Goal: Book appointment/travel/reservation

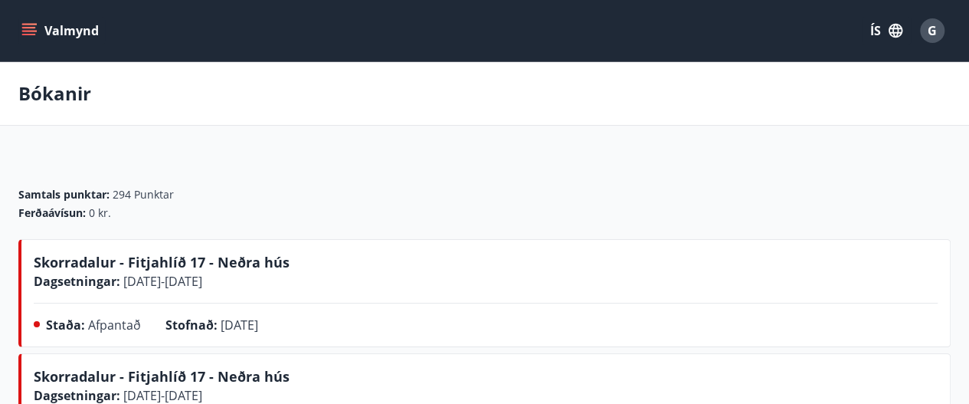
click at [31, 30] on icon "menu" at bounding box center [30, 31] width 17 height 2
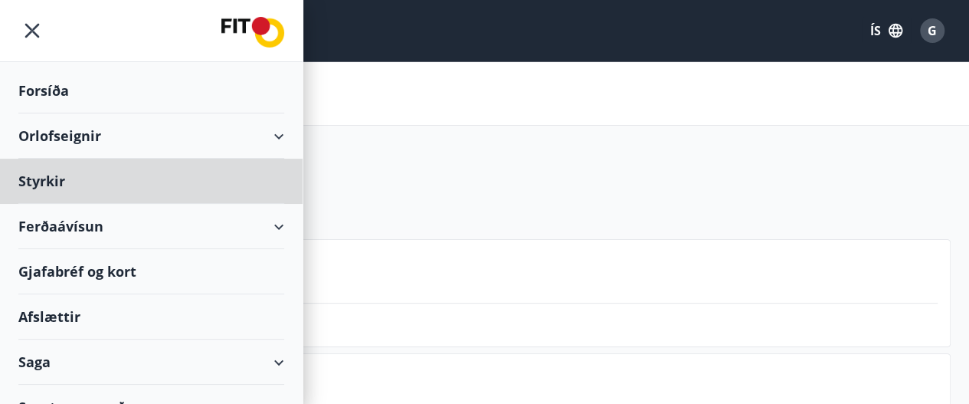
click at [55, 96] on div "Forsíða" at bounding box center [151, 90] width 266 height 45
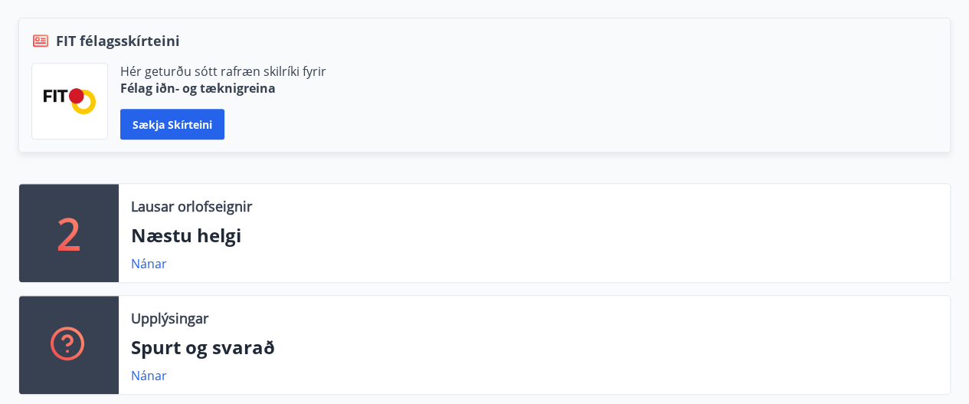
scroll to position [346, 0]
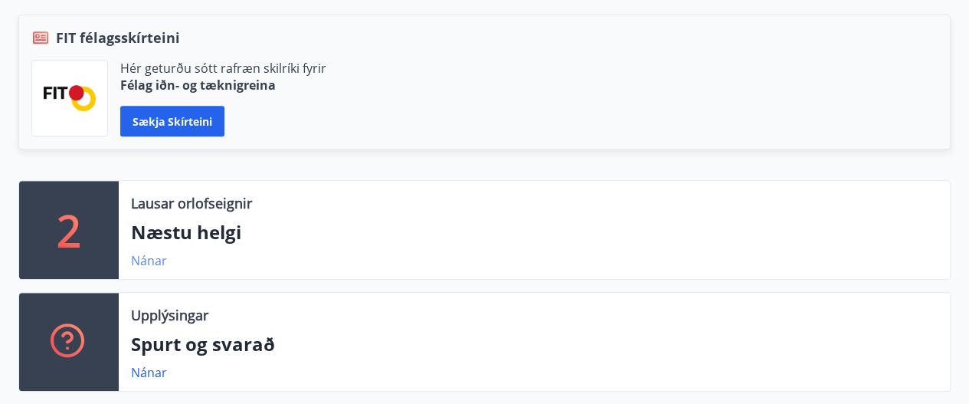
click at [154, 259] on link "Nánar" at bounding box center [149, 260] width 36 height 17
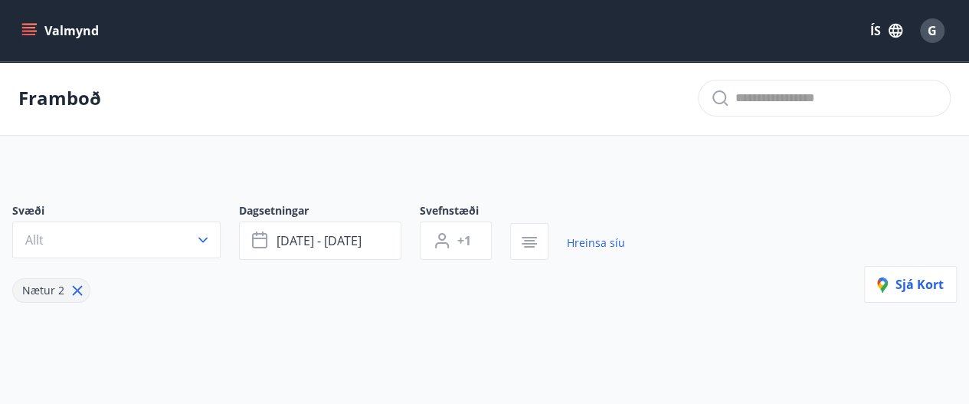
type input "*"
click at [36, 28] on icon "menu" at bounding box center [28, 30] width 15 height 15
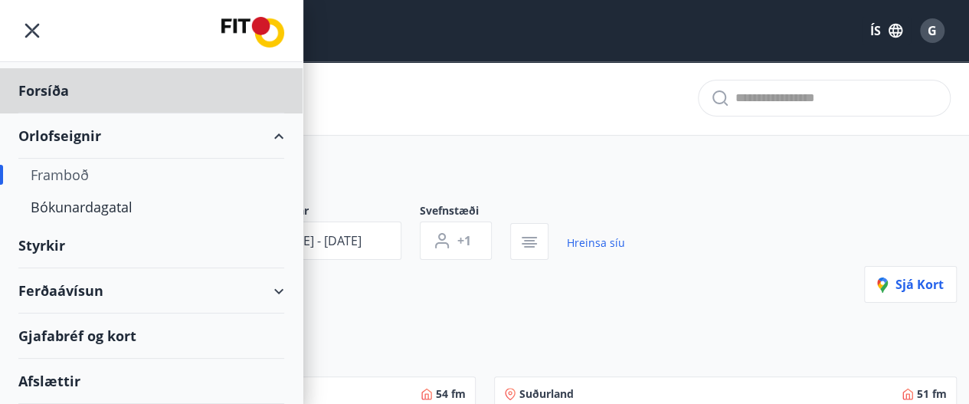
click at [53, 113] on div "Styrkir" at bounding box center [151, 90] width 266 height 45
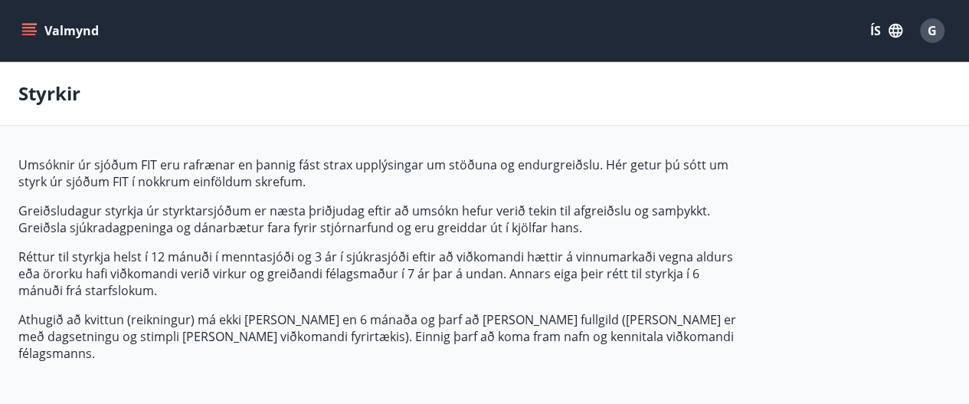
type input "***"
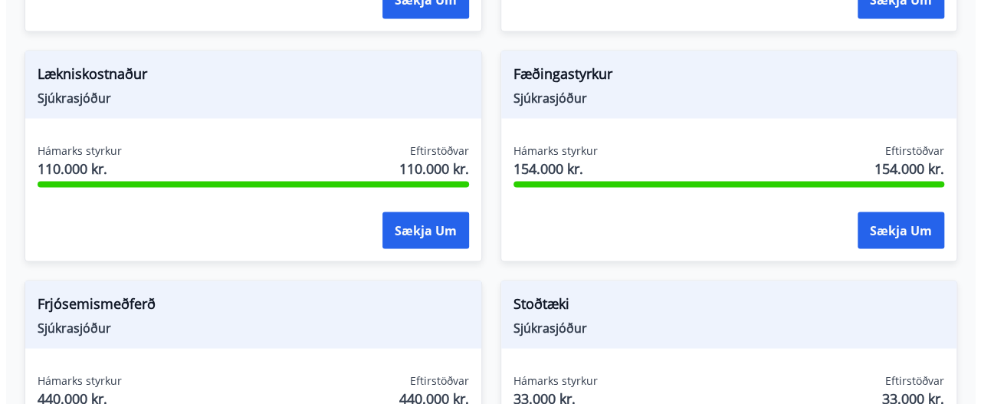
scroll to position [1387, 0]
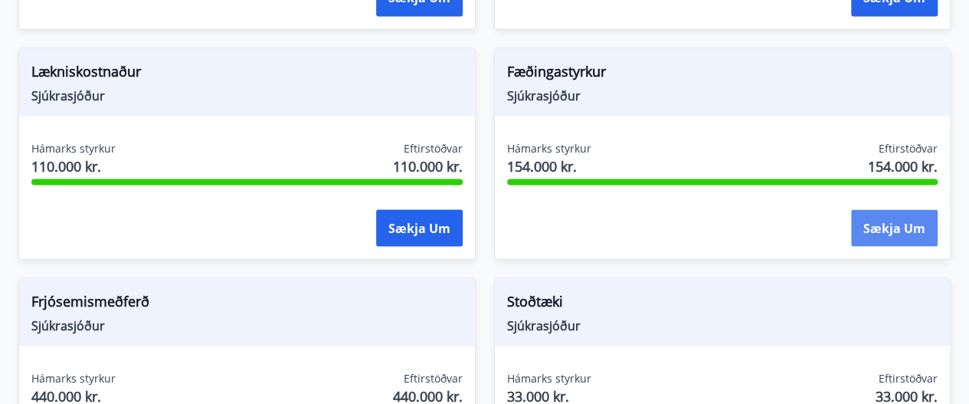
click at [903, 220] on button "Sækja um" at bounding box center [894, 227] width 87 height 37
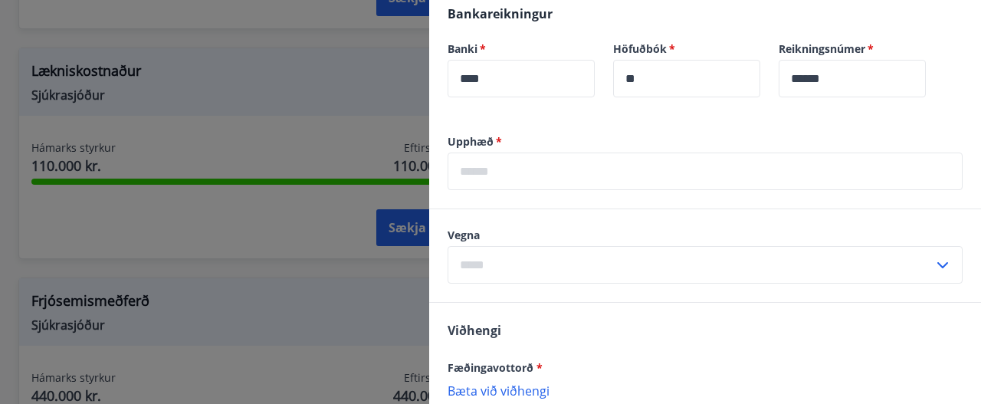
scroll to position [589, 0]
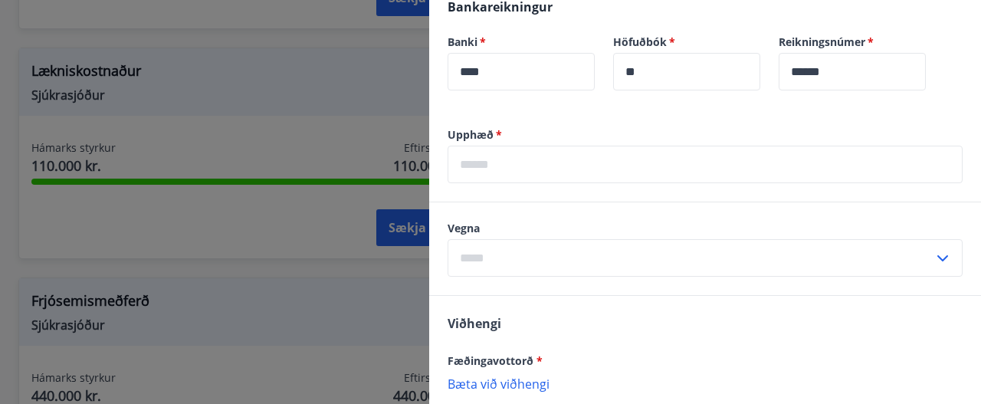
click at [849, 167] on input "text" at bounding box center [704, 165] width 515 height 38
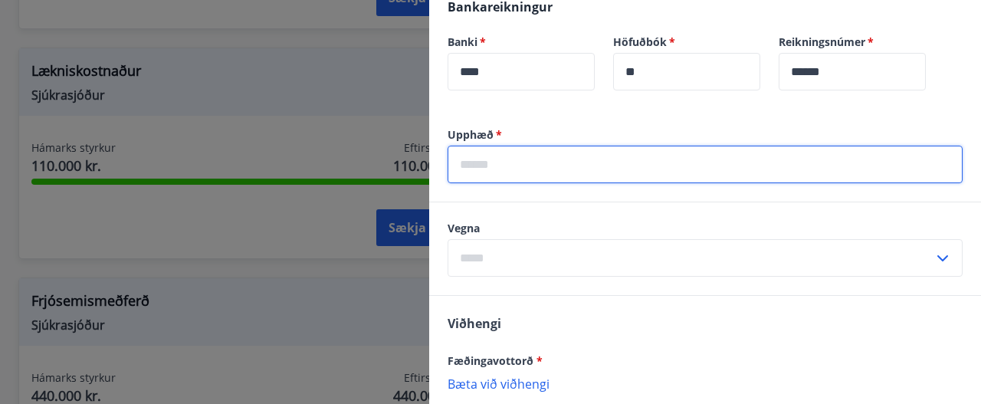
type input "******"
click at [633, 259] on input "text" at bounding box center [690, 258] width 486 height 38
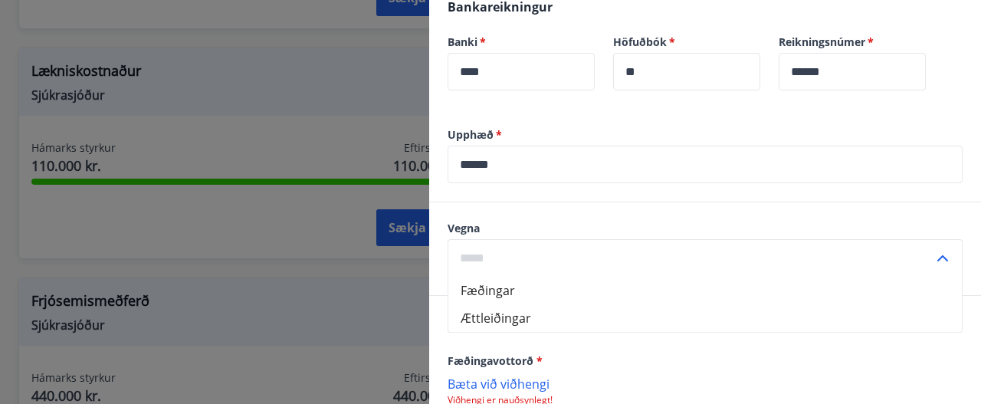
click at [518, 293] on li "Fæðingar" at bounding box center [704, 291] width 513 height 28
type input "********"
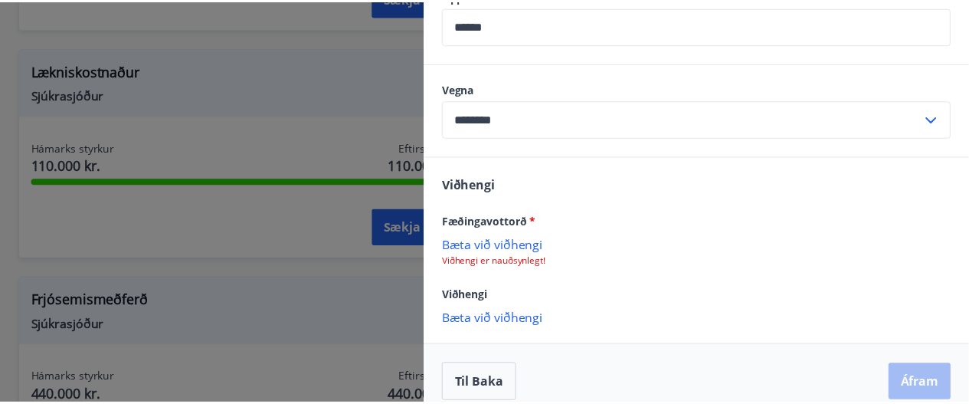
scroll to position [735, 0]
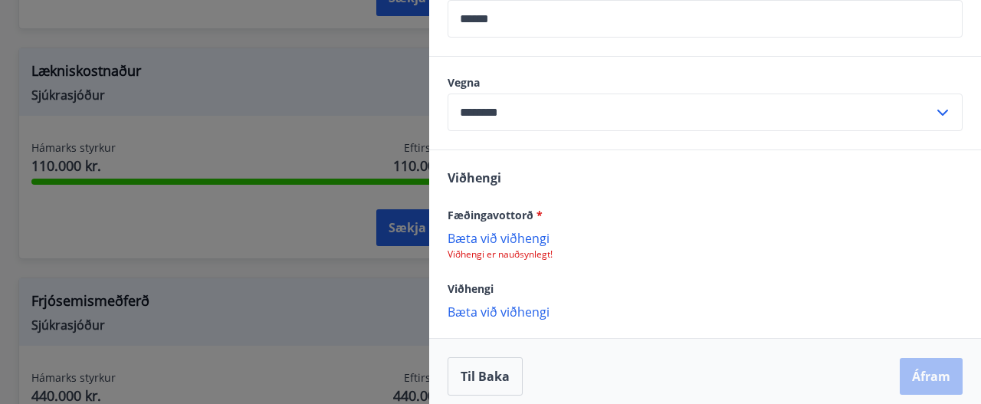
click at [542, 240] on p "Bæta við viðhengi" at bounding box center [704, 237] width 515 height 15
click at [505, 385] on button "Til baka" at bounding box center [484, 376] width 75 height 38
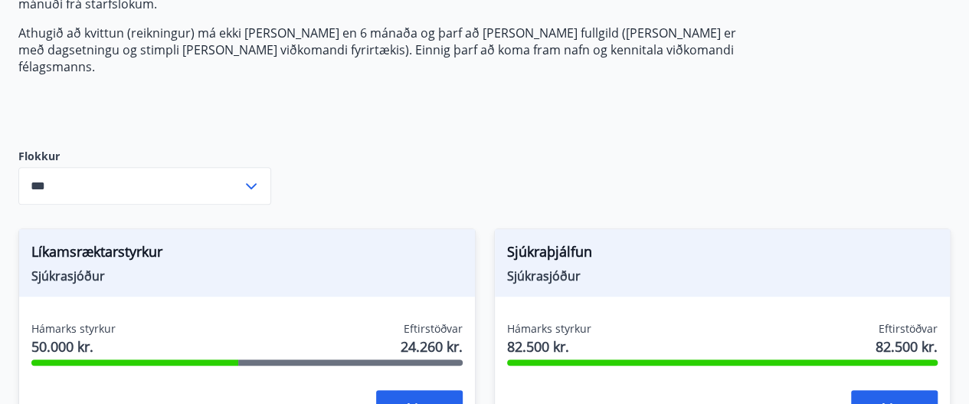
scroll to position [287, 0]
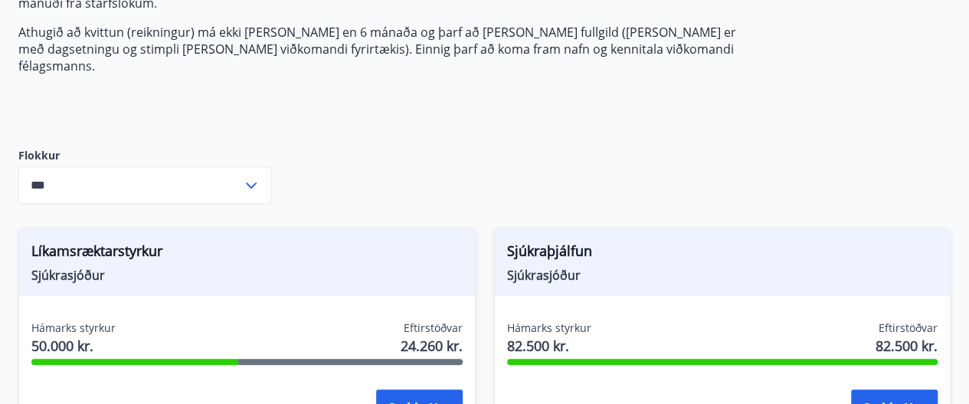
click at [241, 166] on input "***" at bounding box center [130, 185] width 224 height 38
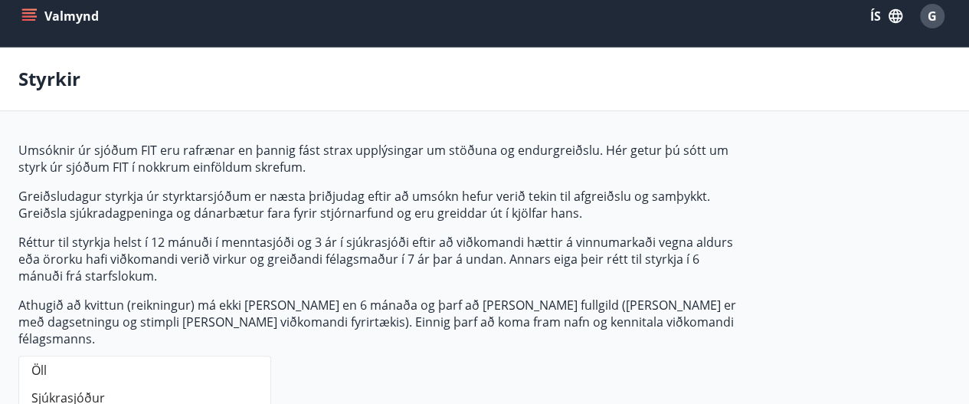
scroll to position [0, 0]
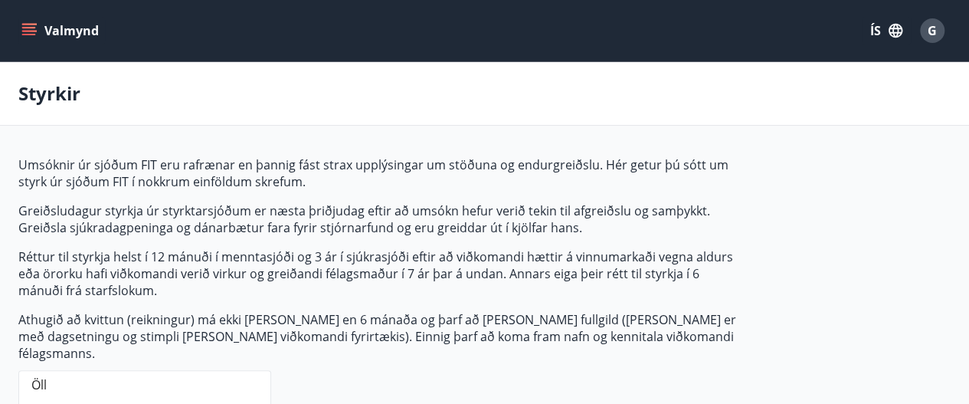
click at [51, 29] on button "Valmynd" at bounding box center [61, 31] width 87 height 28
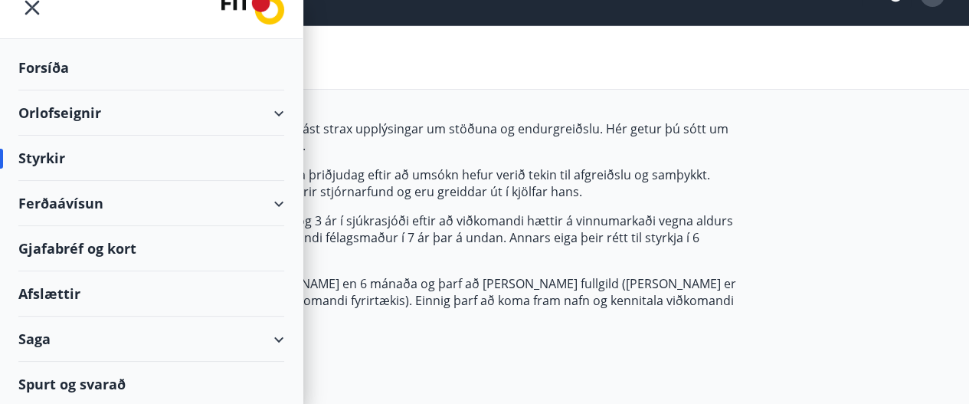
scroll to position [61, 0]
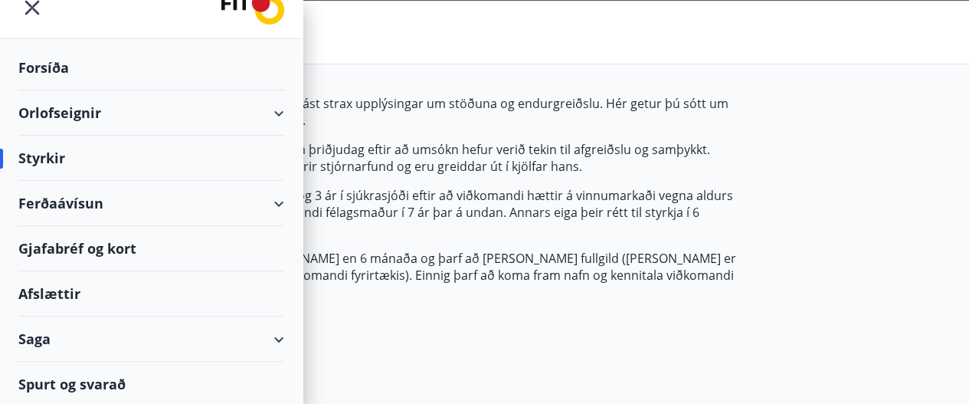
click at [44, 171] on div "Styrkir" at bounding box center [151, 158] width 266 height 45
click at [50, 162] on div "Styrkir" at bounding box center [151, 158] width 266 height 45
click at [43, 121] on div "Orlofseignir" at bounding box center [151, 112] width 266 height 45
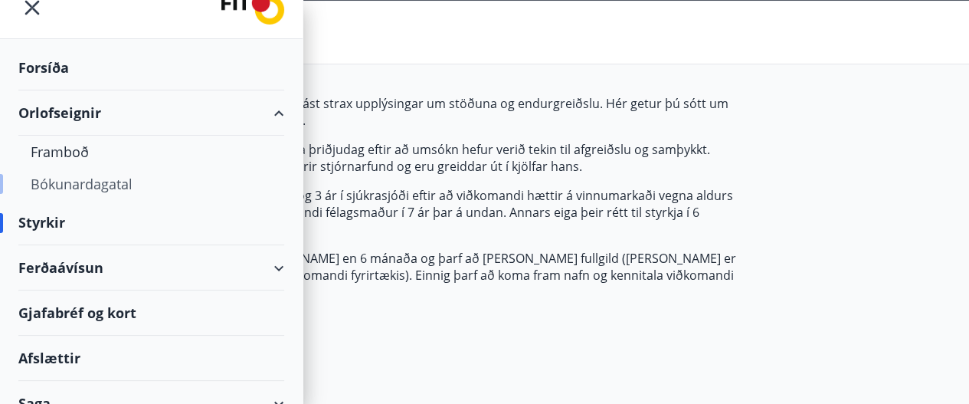
click at [50, 192] on div "Bókunardagatal" at bounding box center [151, 184] width 241 height 32
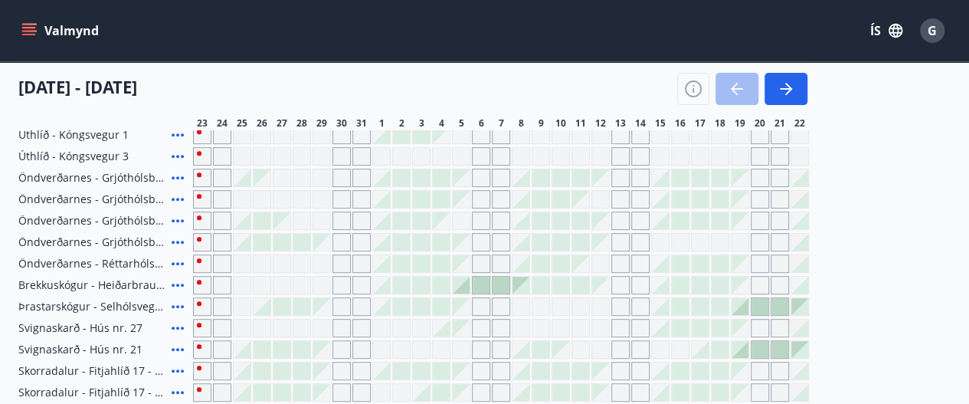
scroll to position [239, 0]
click at [788, 90] on icon "button" at bounding box center [786, 89] width 12 height 2
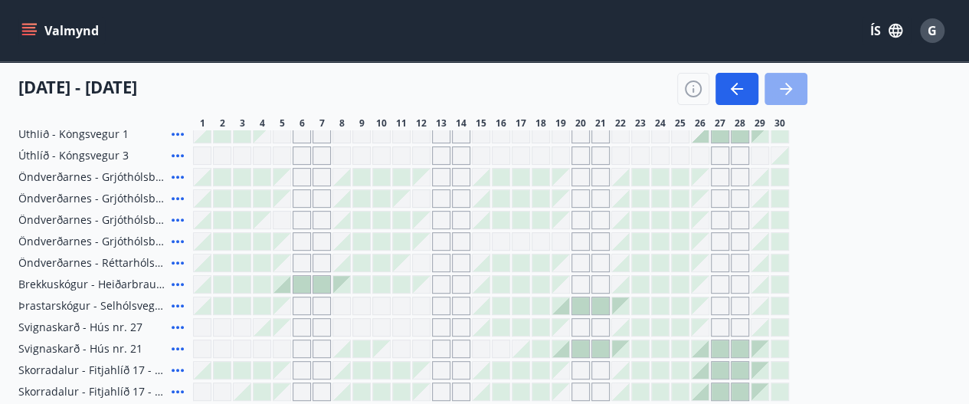
click at [788, 89] on icon "button" at bounding box center [786, 89] width 12 height 2
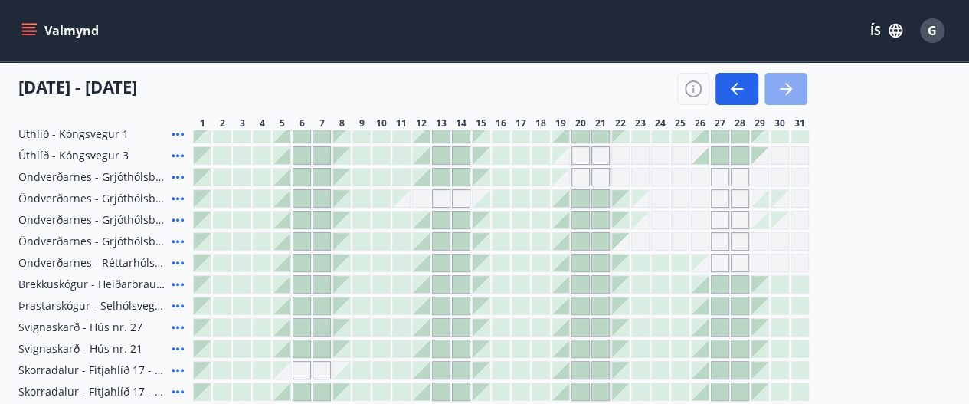
scroll to position [270, 0]
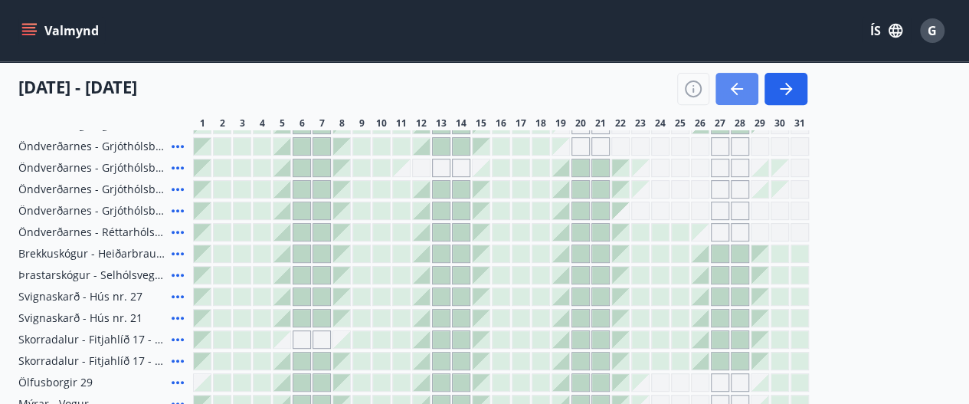
click at [732, 101] on button "button" at bounding box center [737, 89] width 43 height 32
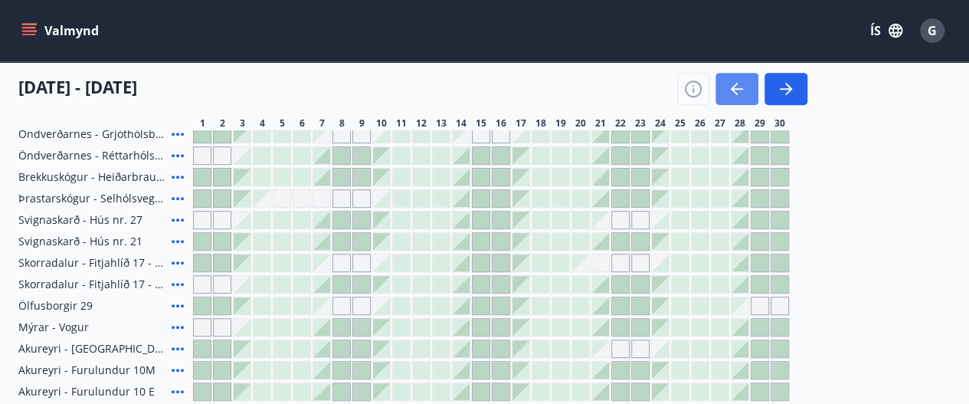
scroll to position [346, 0]
click at [203, 329] on div "Gráir dagar eru ekki bókanlegir" at bounding box center [202, 327] width 18 height 18
click at [339, 331] on div at bounding box center [341, 327] width 17 height 17
click at [343, 306] on div "Gráir dagar eru ekki bókanlegir" at bounding box center [342, 305] width 18 height 18
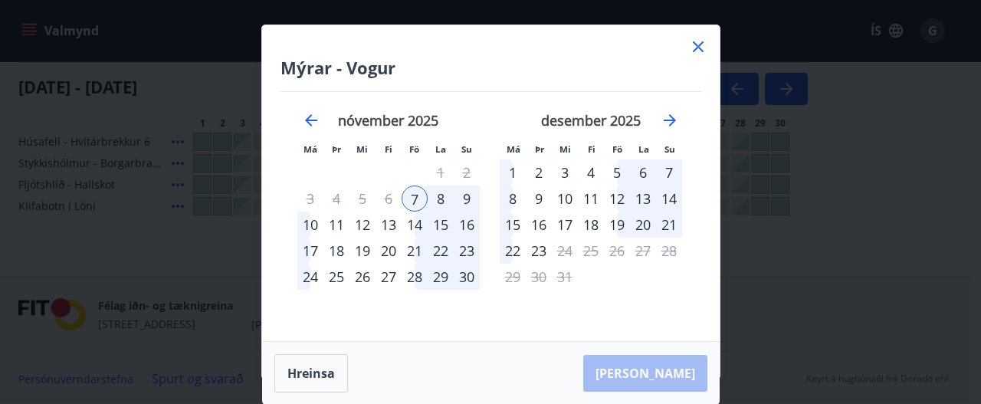
click at [696, 44] on icon at bounding box center [698, 46] width 11 height 11
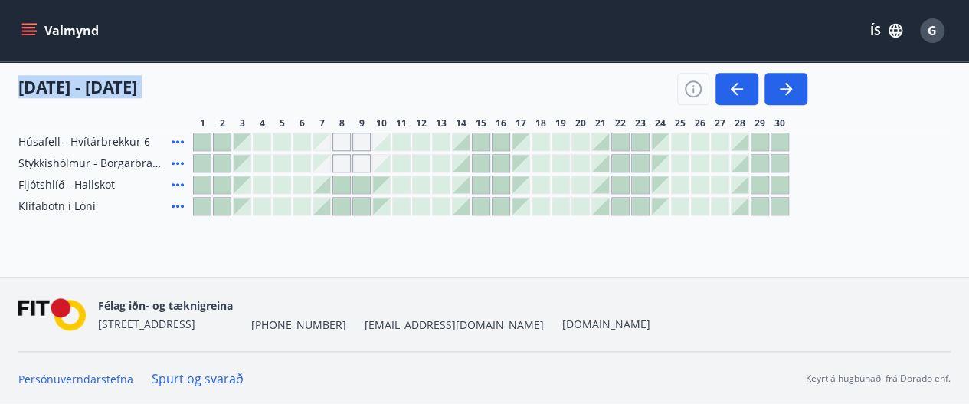
drag, startPoint x: 670, startPoint y: 65, endPoint x: 267, endPoint y: 349, distance: 493.1
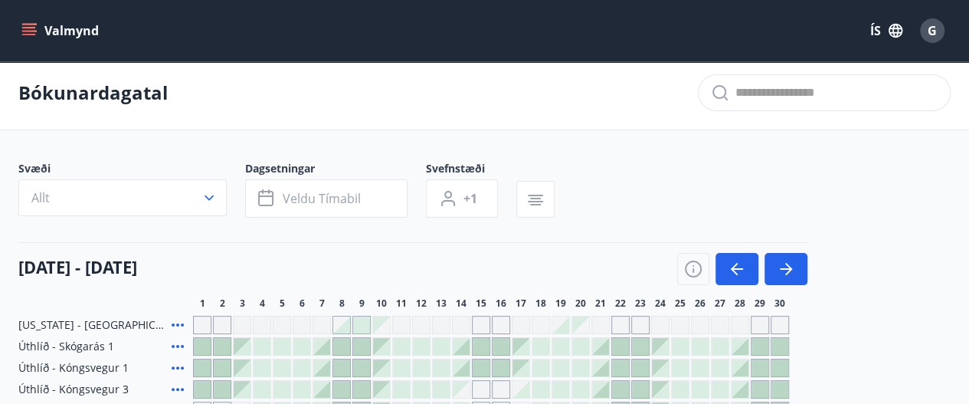
scroll to position [0, 0]
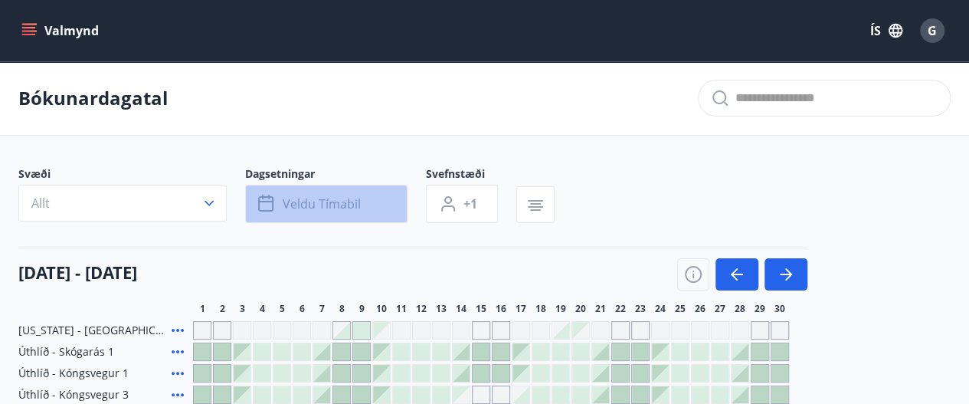
click at [311, 201] on span "Veldu tímabil" at bounding box center [322, 203] width 78 height 17
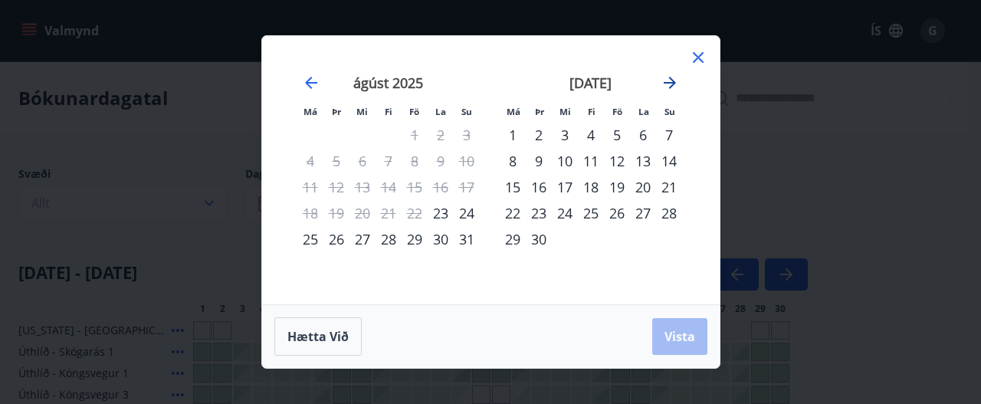
click at [673, 82] on icon "Move forward to switch to the next month." at bounding box center [669, 83] width 12 height 12
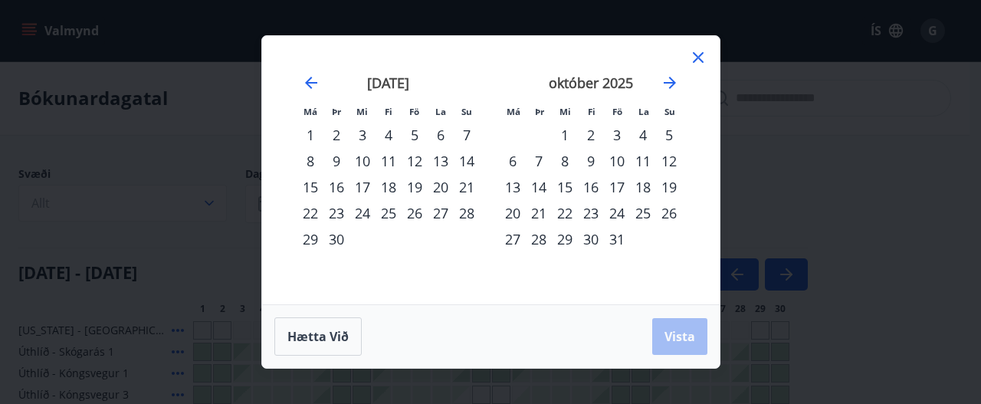
click at [516, 214] on div "20" at bounding box center [513, 213] width 26 height 26
click at [568, 215] on div "22" at bounding box center [565, 213] width 26 height 26
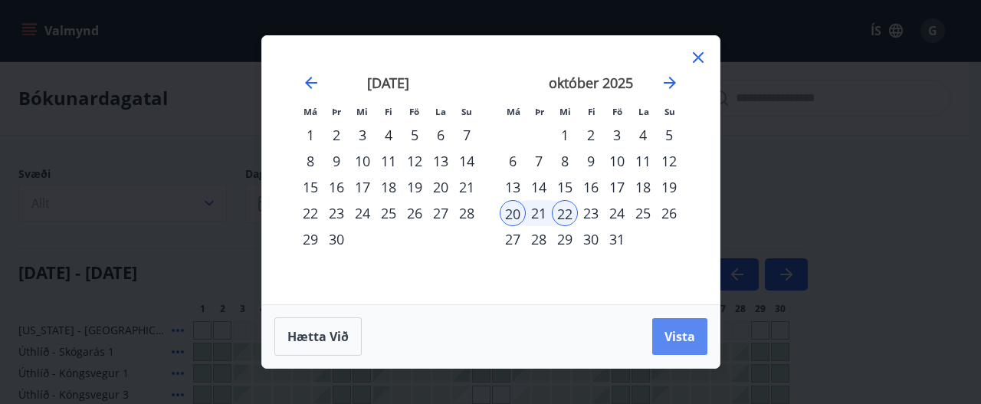
click at [681, 338] on span "Vista" at bounding box center [679, 336] width 31 height 17
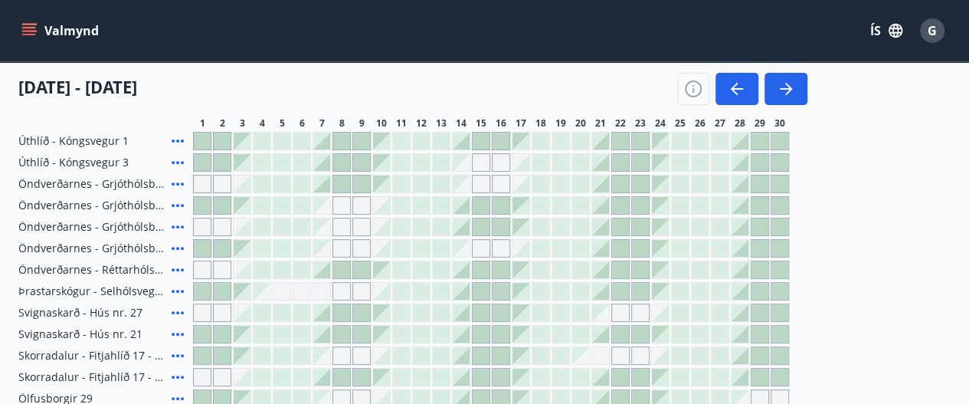
scroll to position [158, 0]
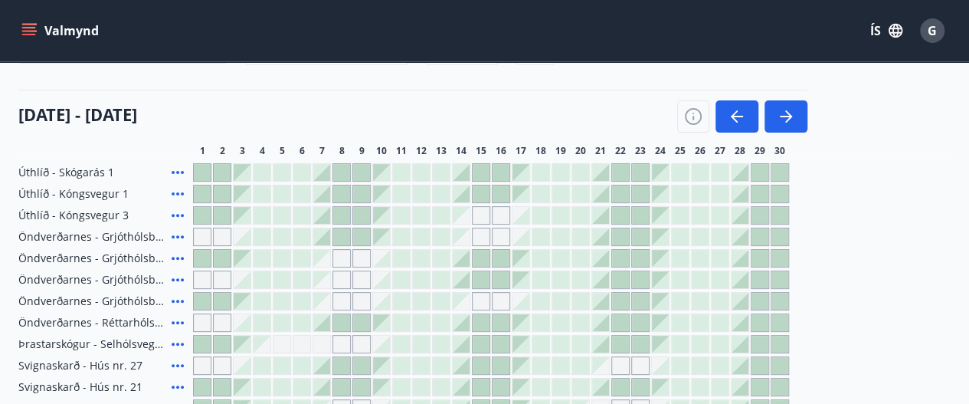
click at [732, 118] on icon "button" at bounding box center [737, 116] width 18 height 18
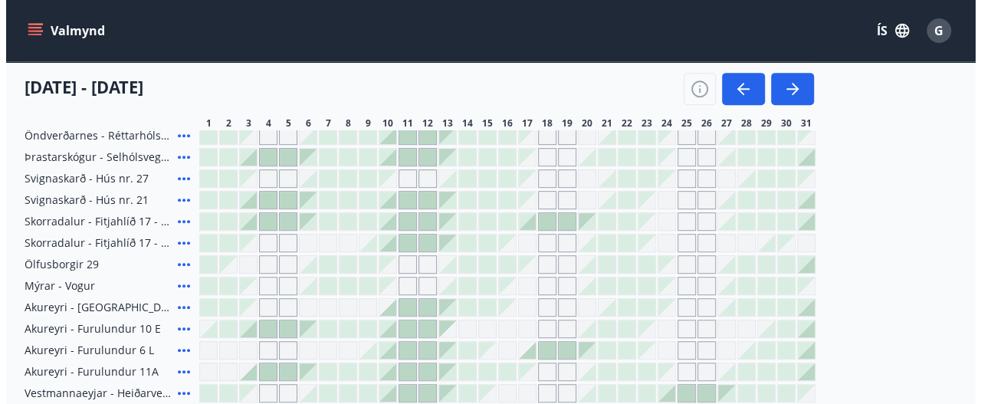
scroll to position [360, 0]
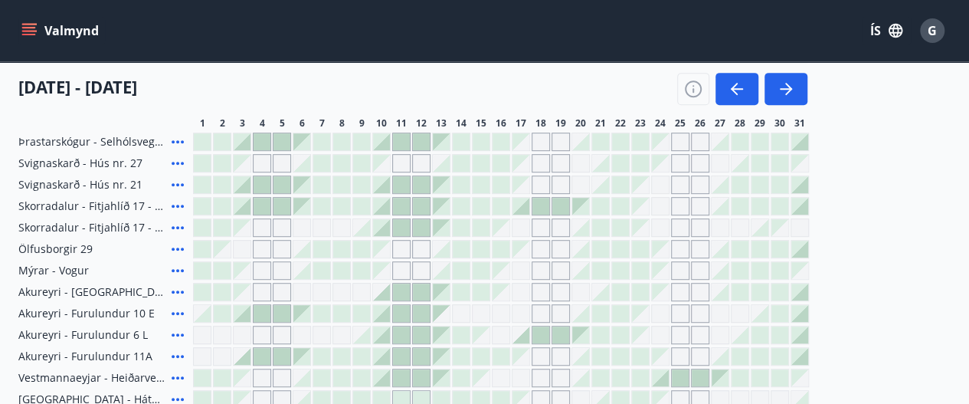
click at [181, 288] on icon at bounding box center [178, 292] width 18 height 18
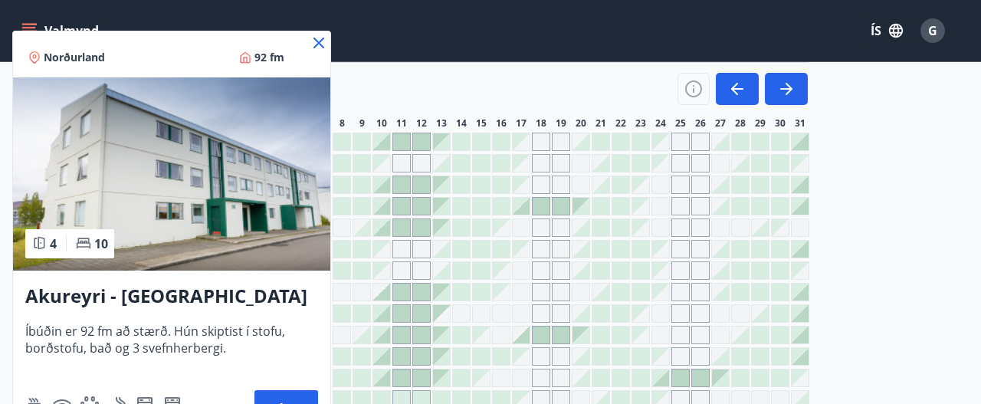
click at [256, 185] on img at bounding box center [171, 173] width 317 height 193
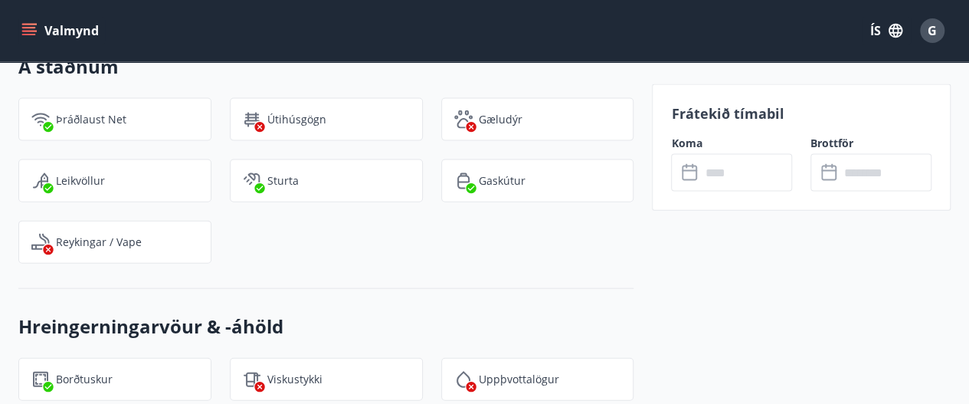
scroll to position [1616, 0]
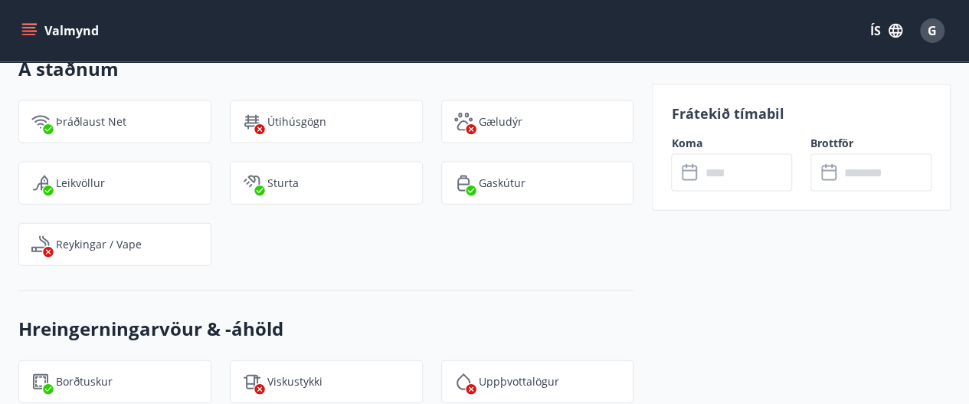
click at [751, 181] on input "text" at bounding box center [746, 173] width 92 height 38
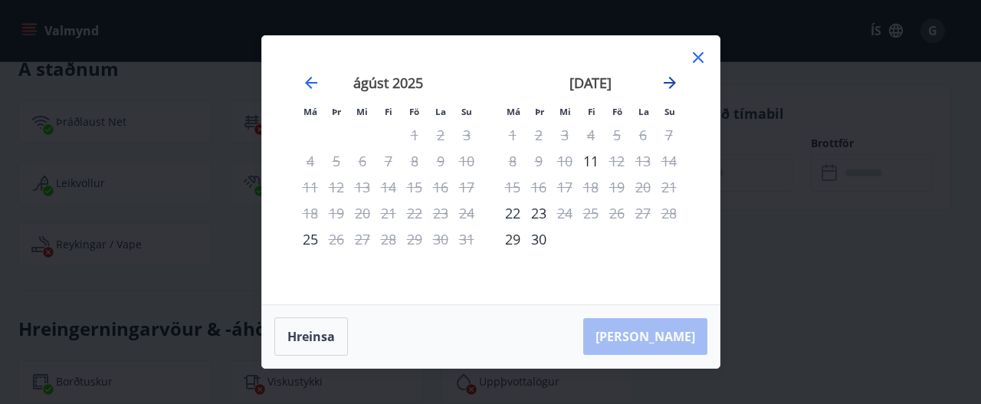
click at [668, 83] on icon "Move forward to switch to the next month." at bounding box center [669, 83] width 12 height 12
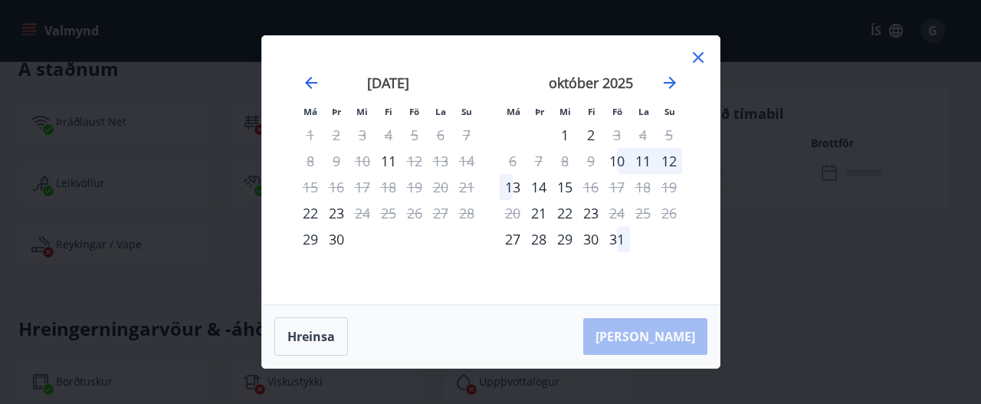
click at [514, 193] on div "13" at bounding box center [513, 187] width 26 height 26
click at [570, 194] on div "15" at bounding box center [565, 187] width 26 height 26
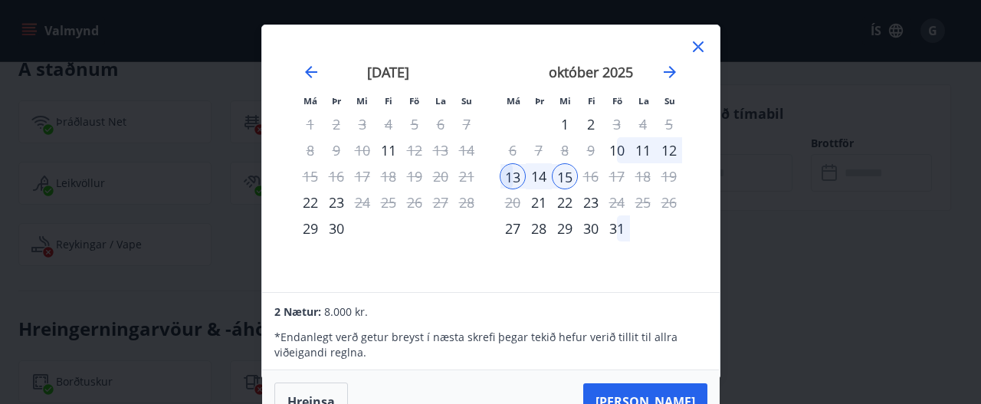
click at [697, 46] on icon at bounding box center [697, 47] width 2 height 2
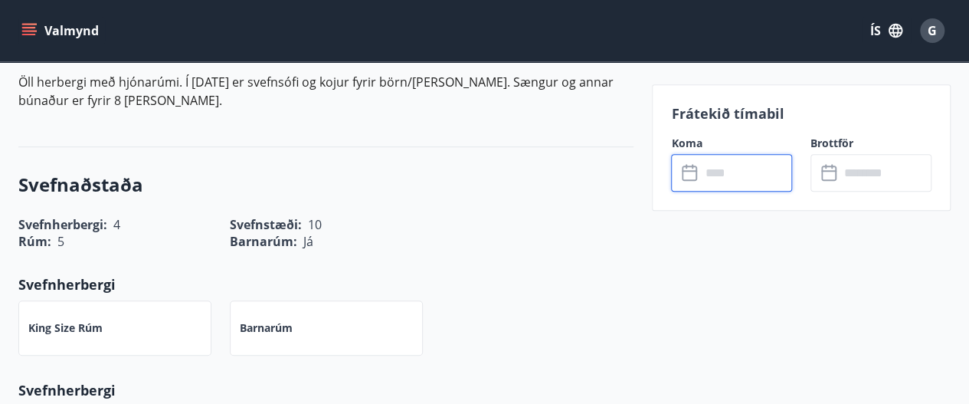
scroll to position [486, 0]
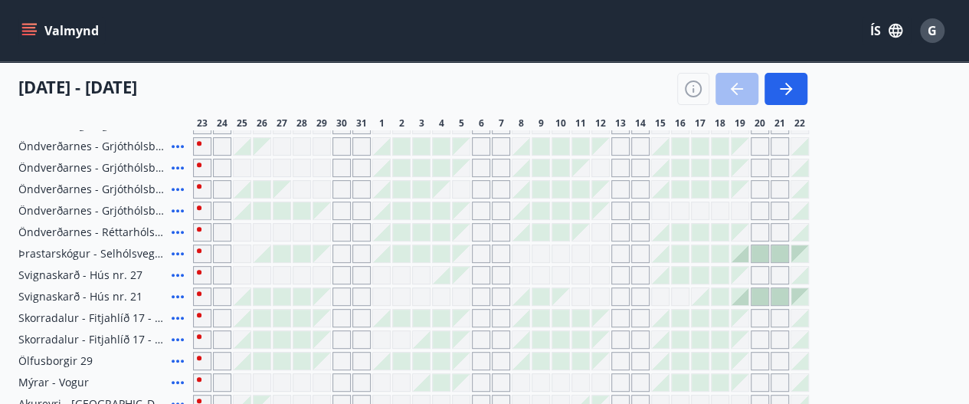
scroll to position [486, 0]
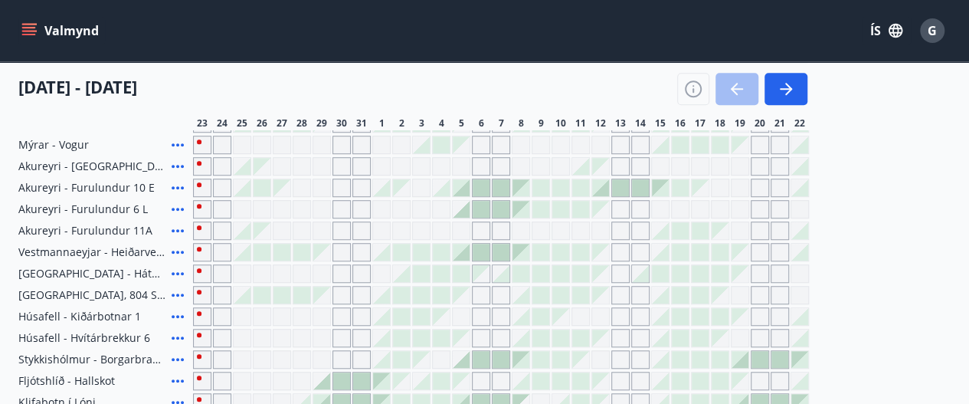
click at [179, 231] on icon at bounding box center [178, 230] width 18 height 18
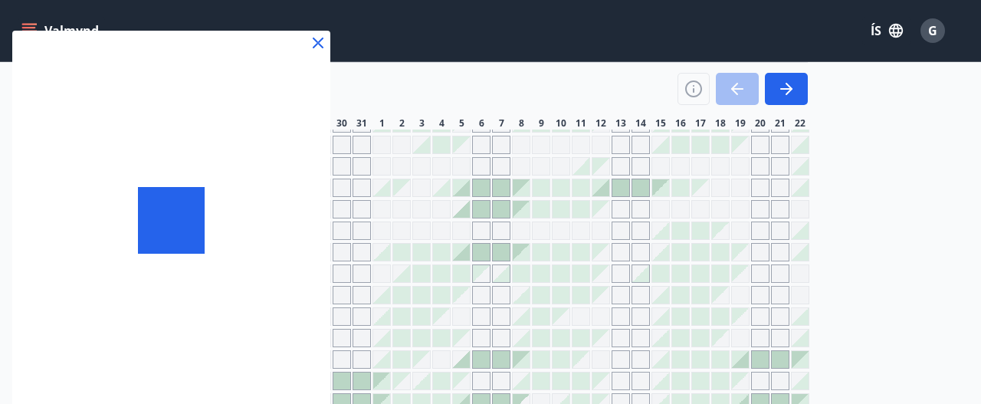
click at [133, 229] on div at bounding box center [171, 220] width 318 height 379
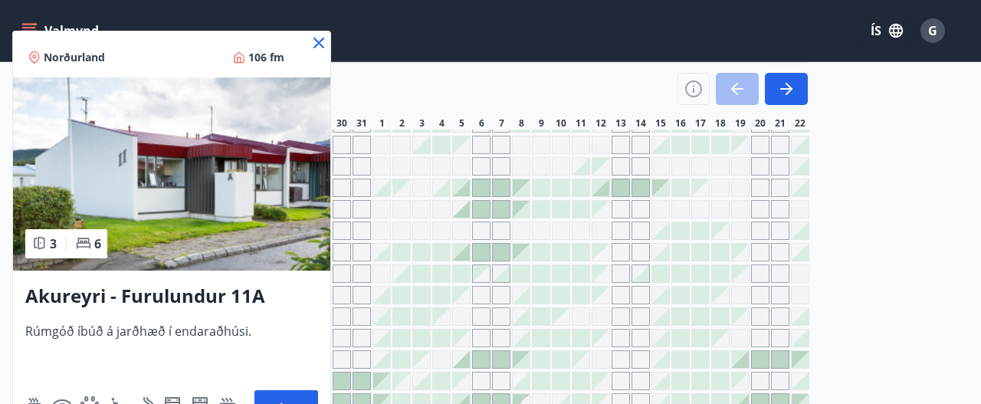
click at [325, 51] on icon at bounding box center [319, 43] width 18 height 18
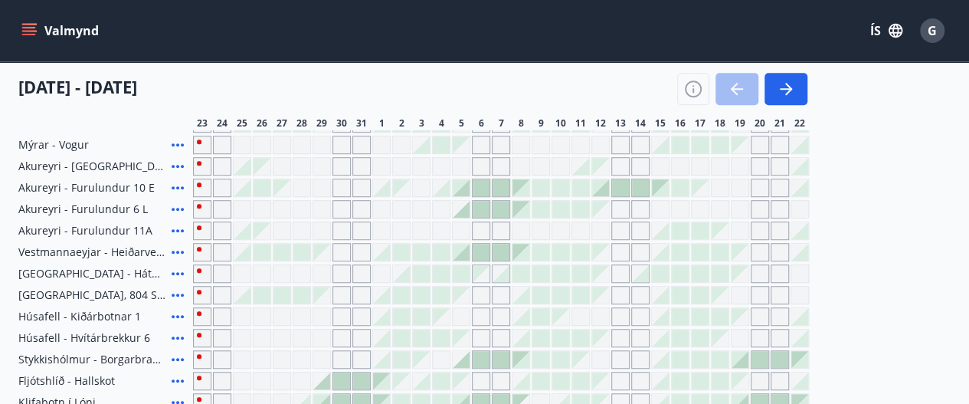
click at [321, 41] on div "Valmynd ÍS G" at bounding box center [484, 30] width 932 height 37
click at [28, 29] on icon "menu" at bounding box center [28, 30] width 15 height 15
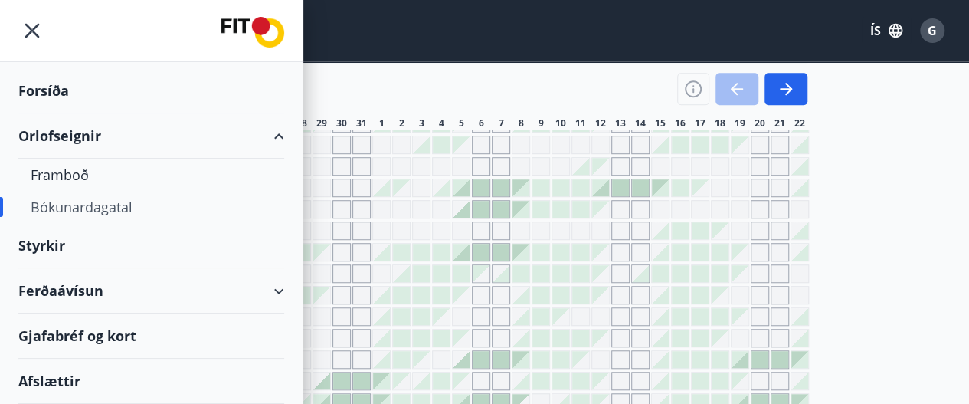
click at [67, 143] on div "Orlofseignir" at bounding box center [151, 135] width 266 height 45
drag, startPoint x: 67, startPoint y: 143, endPoint x: 80, endPoint y: 128, distance: 20.1
click at [314, 54] on div "Valmynd ÍS G" at bounding box center [484, 30] width 969 height 61
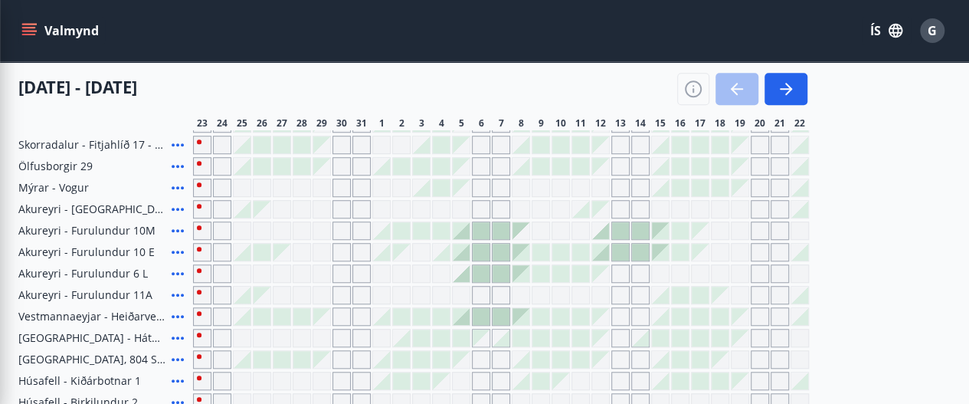
scroll to position [507, 0]
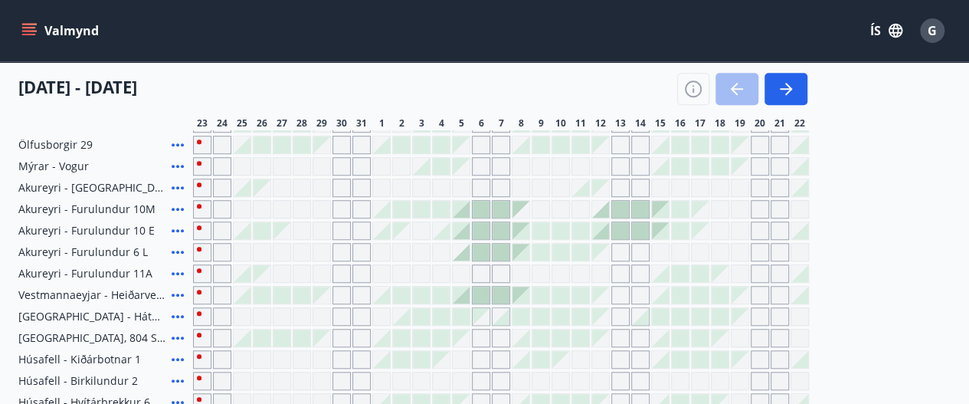
click at [78, 33] on button "Valmynd" at bounding box center [61, 31] width 87 height 28
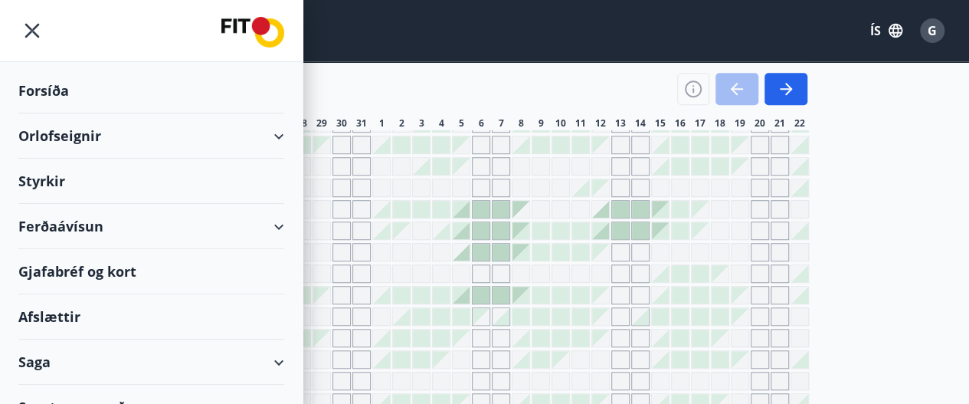
click at [57, 129] on div "Orlofseignir" at bounding box center [151, 135] width 266 height 45
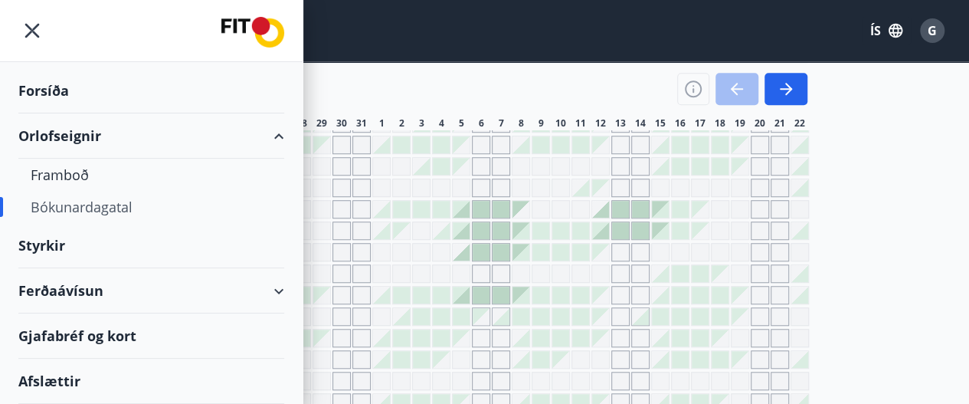
drag, startPoint x: 57, startPoint y: 129, endPoint x: 341, endPoint y: 94, distance: 286.3
click at [341, 94] on div "[DATE] - [DATE]" at bounding box center [412, 83] width 789 height 43
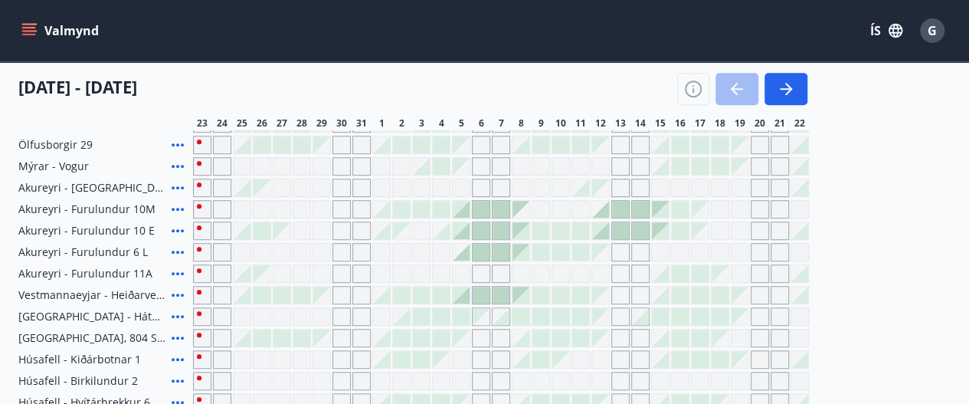
click at [89, 84] on h4 "[DATE] - [DATE]" at bounding box center [77, 86] width 119 height 23
click at [32, 31] on icon "menu" at bounding box center [30, 31] width 17 height 2
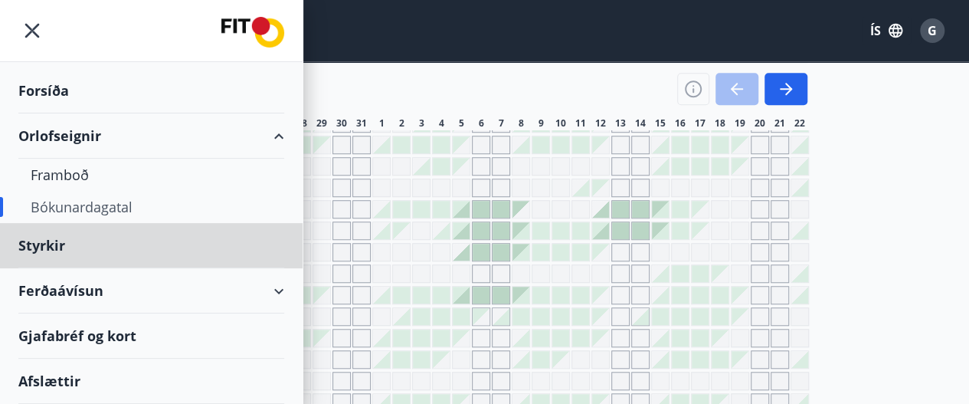
click at [87, 83] on div "Forsíða" at bounding box center [151, 90] width 266 height 45
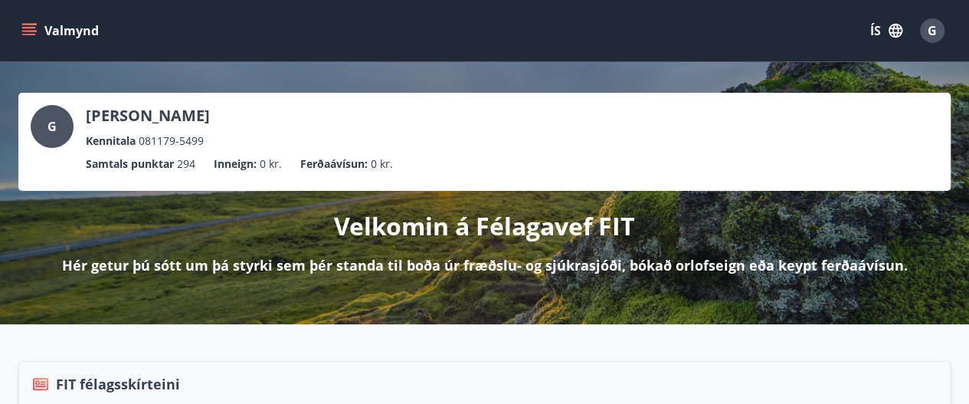
click at [29, 33] on icon "menu" at bounding box center [28, 30] width 15 height 15
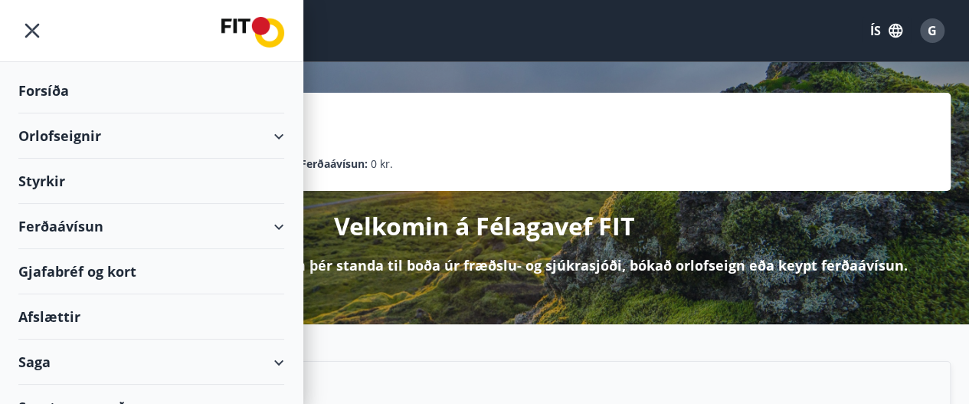
click at [66, 136] on div "Orlofseignir" at bounding box center [151, 135] width 266 height 45
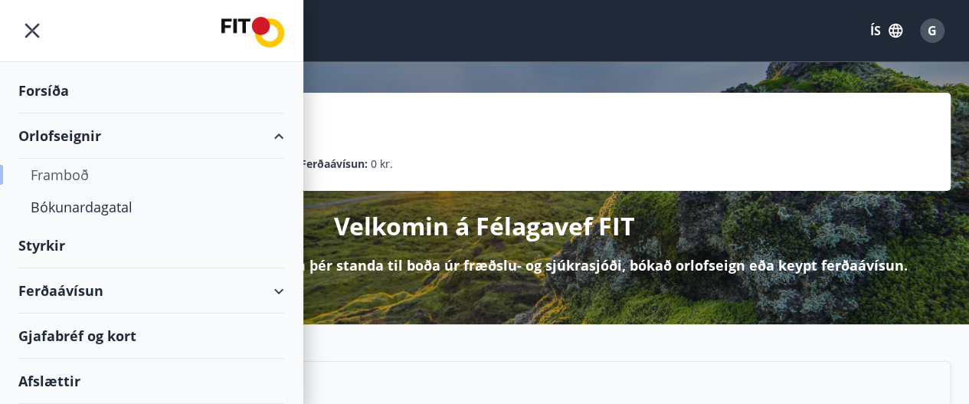
click at [64, 171] on div "Framboð" at bounding box center [151, 175] width 241 height 32
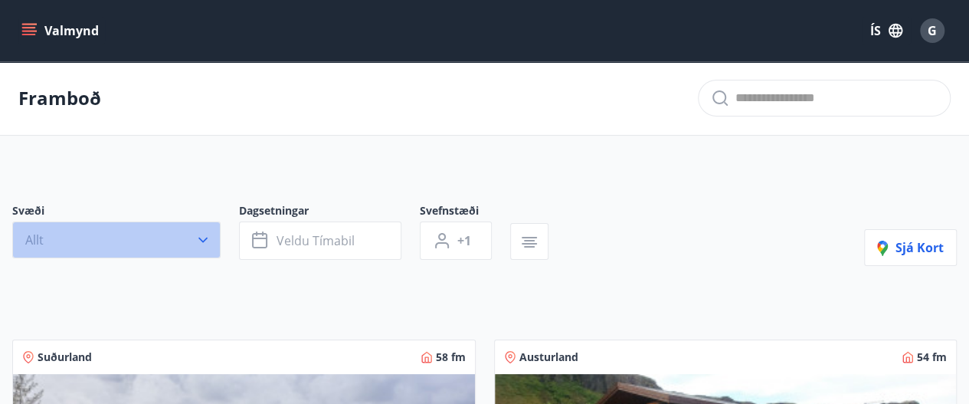
click at [155, 244] on button "Allt" at bounding box center [116, 239] width 208 height 37
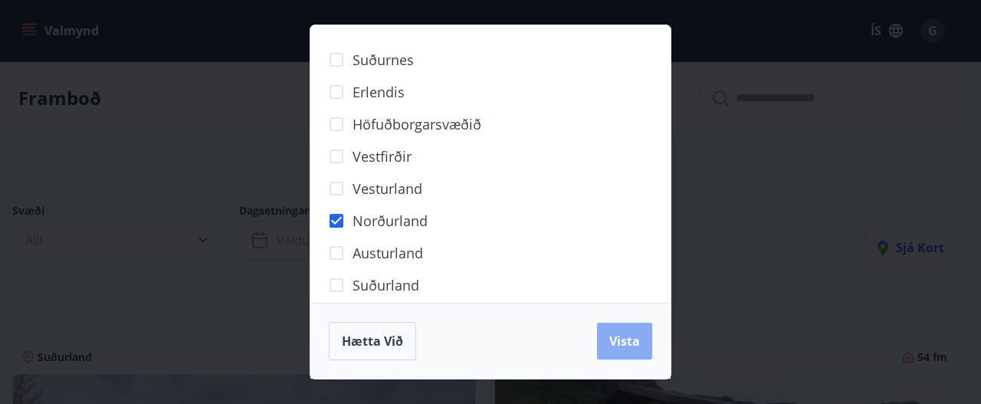
click at [613, 351] on button "Vista" at bounding box center [624, 341] width 55 height 37
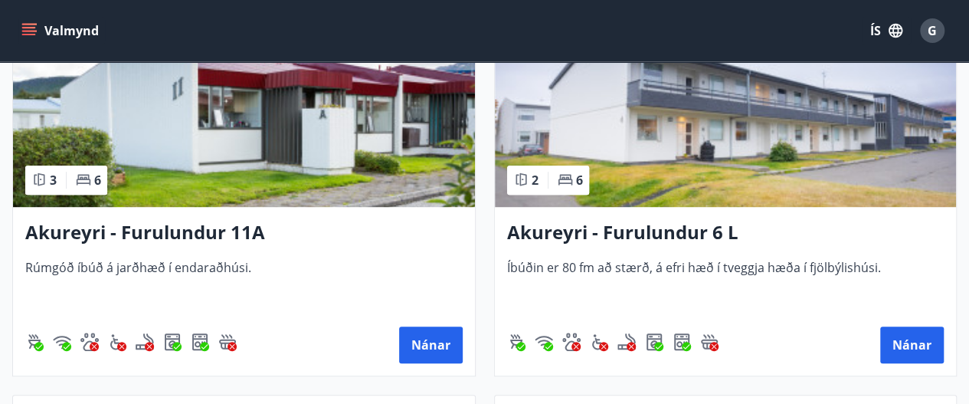
scroll to position [403, 0]
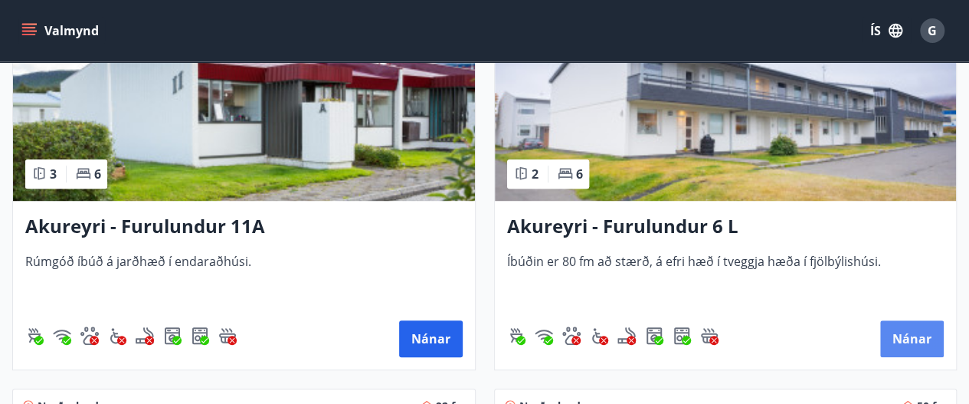
click at [914, 342] on button "Nánar" at bounding box center [912, 338] width 64 height 37
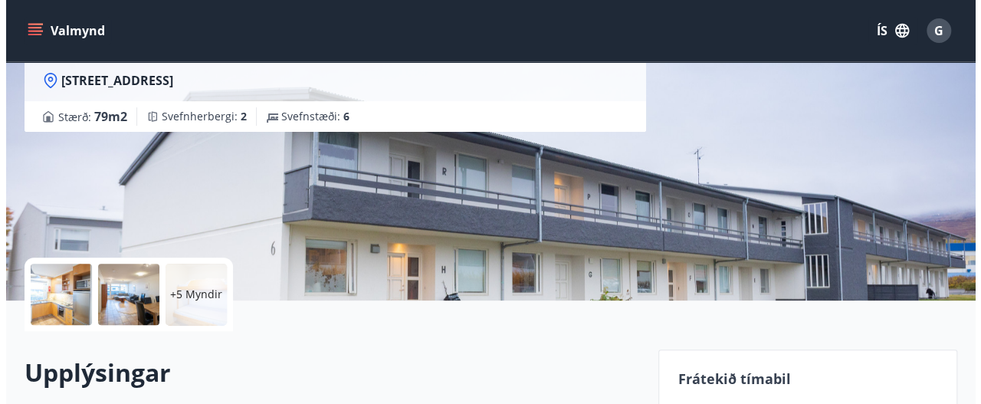
scroll to position [163, 0]
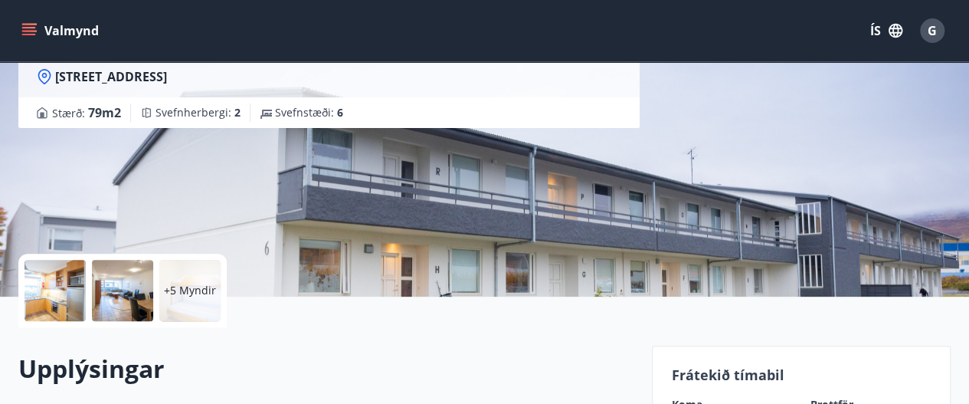
click at [68, 300] on div at bounding box center [55, 290] width 61 height 61
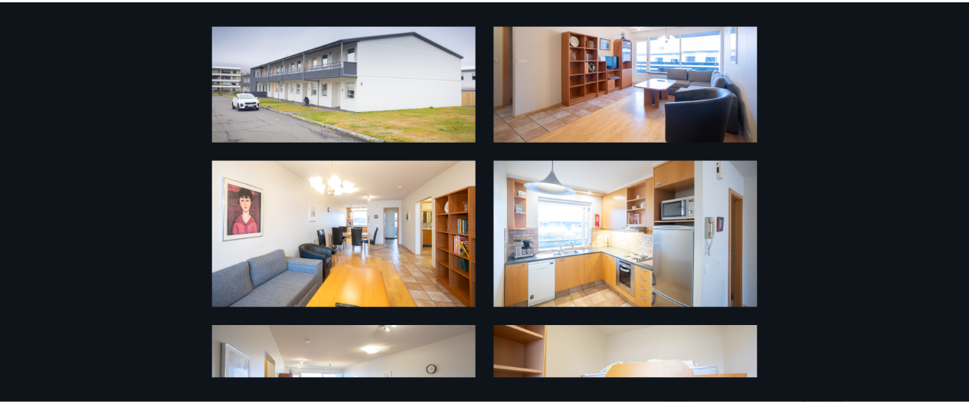
scroll to position [0, 0]
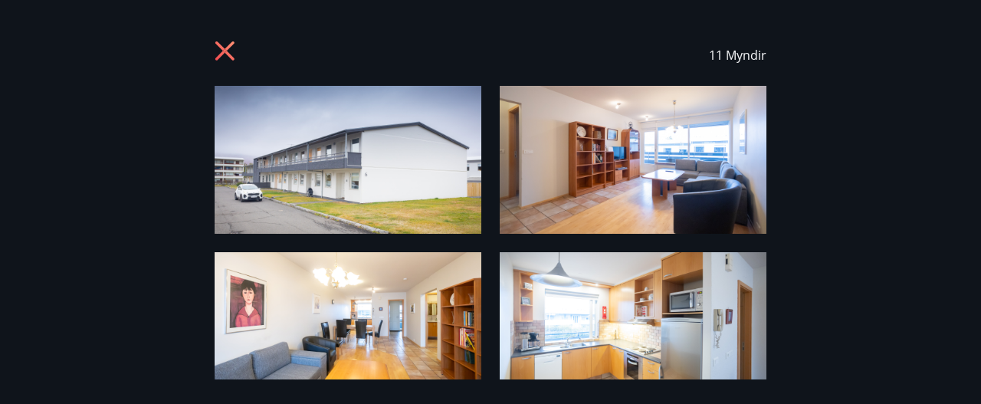
click at [224, 51] on icon at bounding box center [225, 51] width 4 height 4
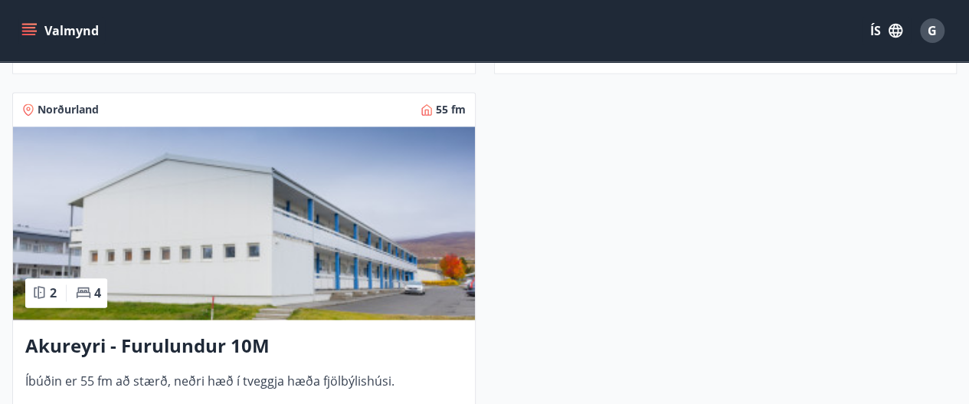
scroll to position [1118, 0]
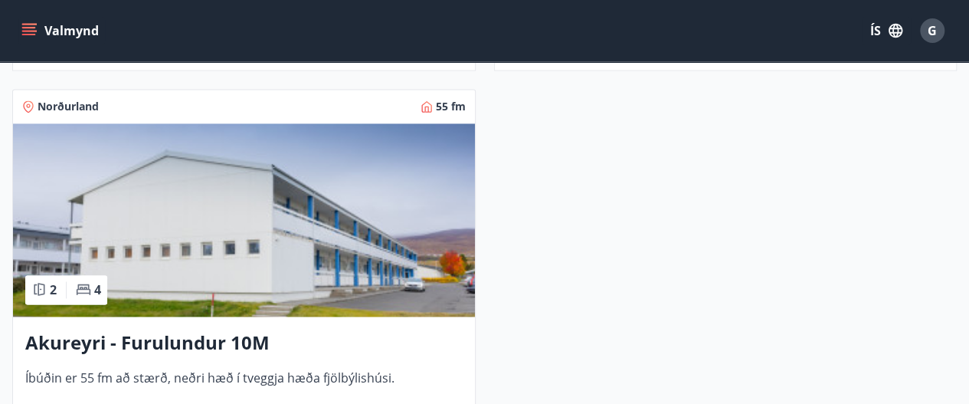
click at [375, 257] on img at bounding box center [244, 219] width 462 height 193
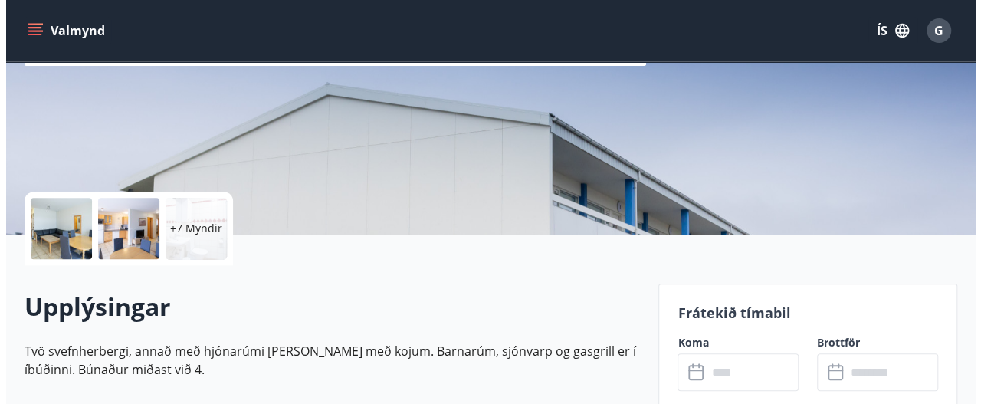
scroll to position [222, 0]
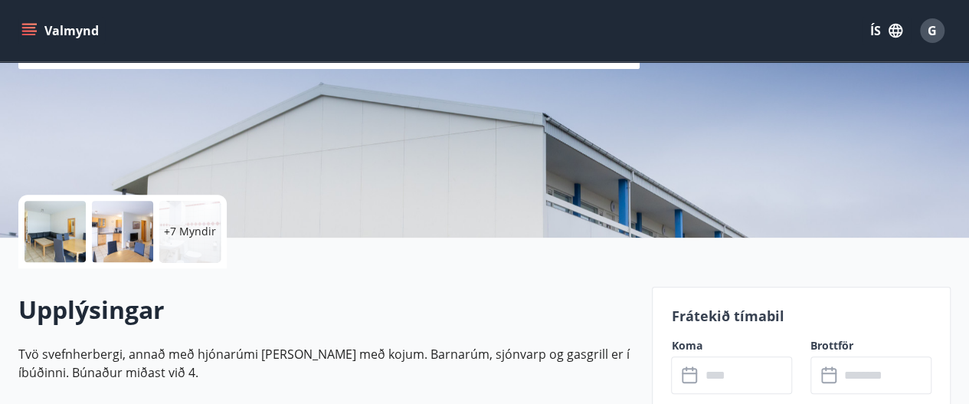
click at [66, 244] on div at bounding box center [55, 231] width 61 height 61
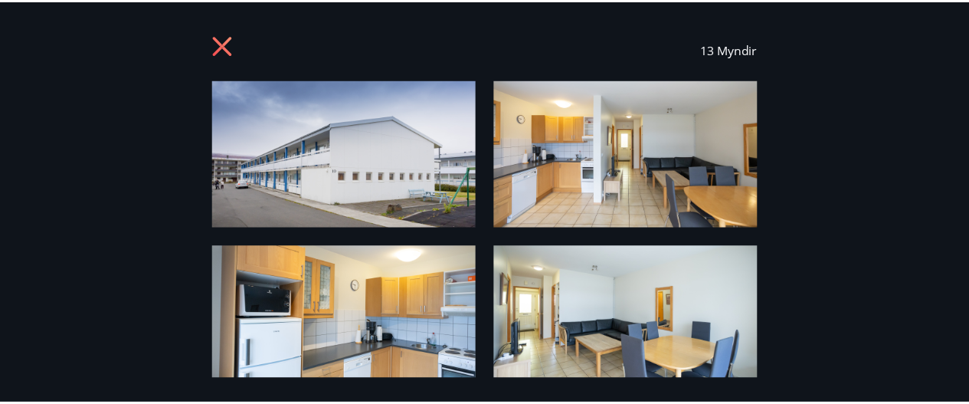
scroll to position [0, 0]
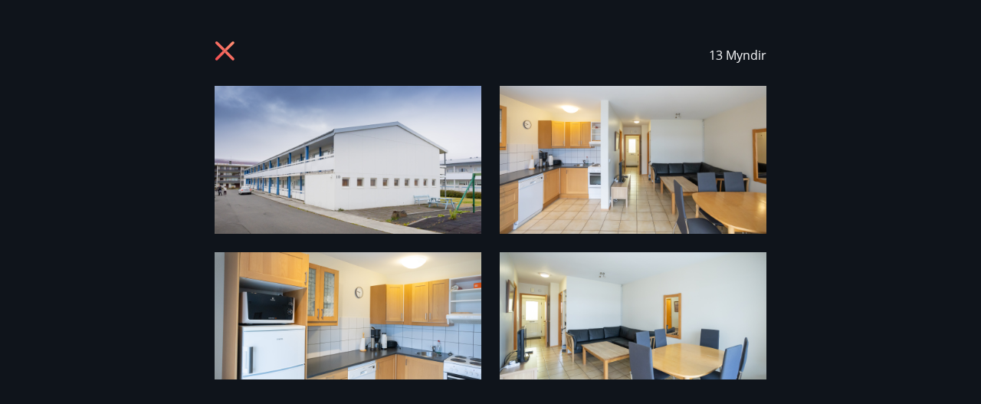
click at [224, 49] on icon at bounding box center [224, 50] width 19 height 19
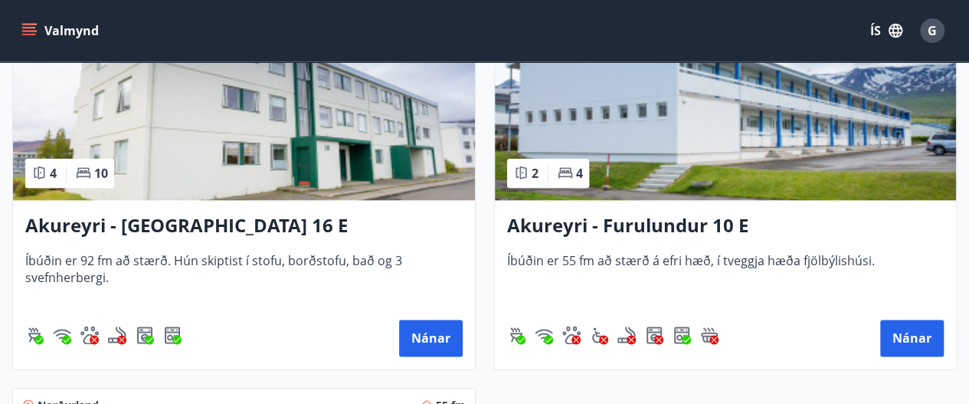
scroll to position [820, 0]
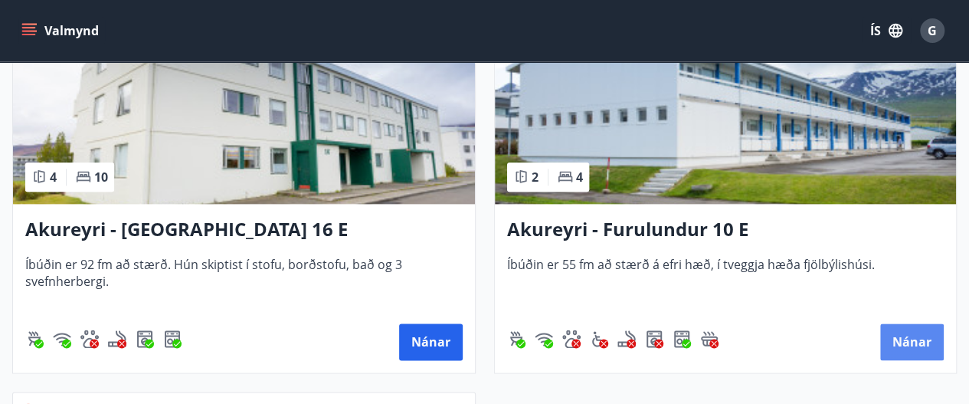
click at [916, 351] on button "Nánar" at bounding box center [912, 341] width 64 height 37
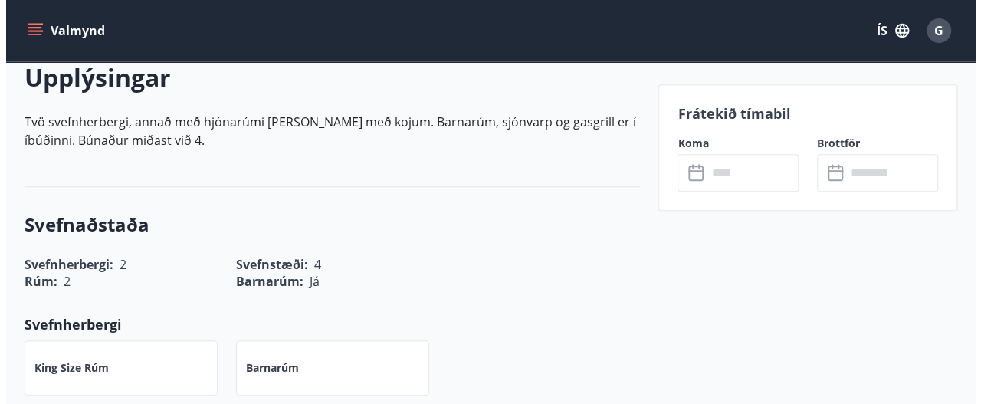
scroll to position [434, 0]
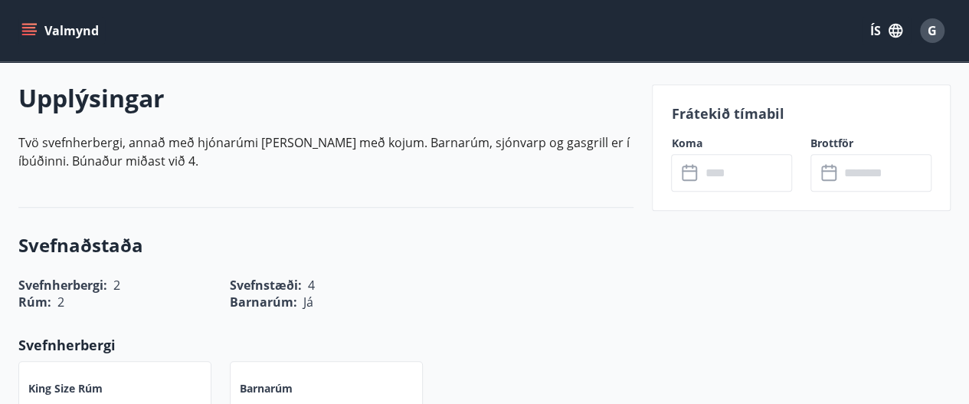
click at [760, 179] on input "text" at bounding box center [746, 173] width 92 height 38
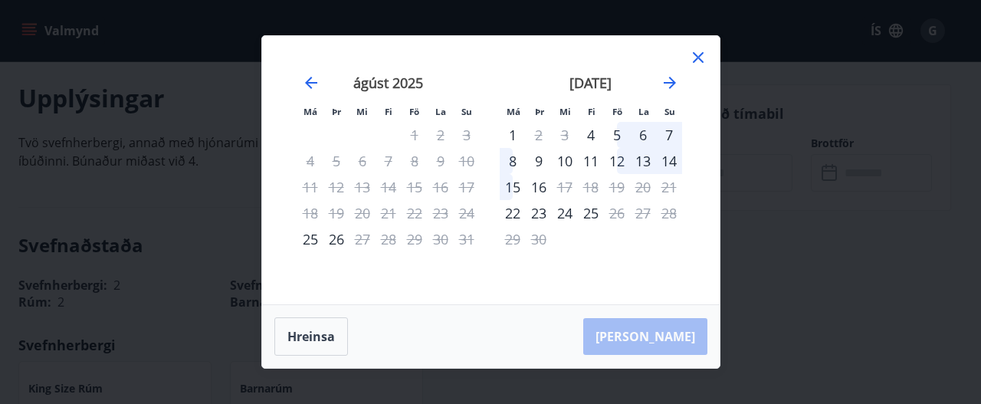
click at [672, 88] on icon "Move forward to switch to the next month." at bounding box center [669, 83] width 18 height 18
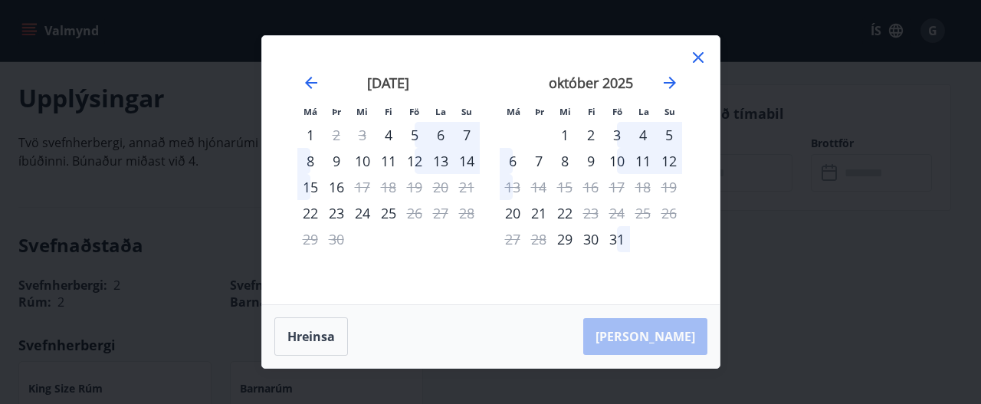
click at [515, 219] on div "20" at bounding box center [513, 213] width 26 height 26
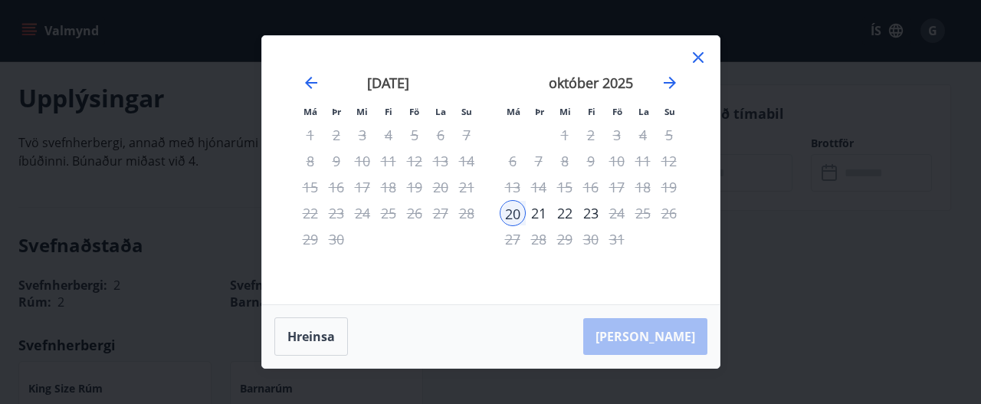
click at [571, 215] on div "22" at bounding box center [565, 213] width 26 height 26
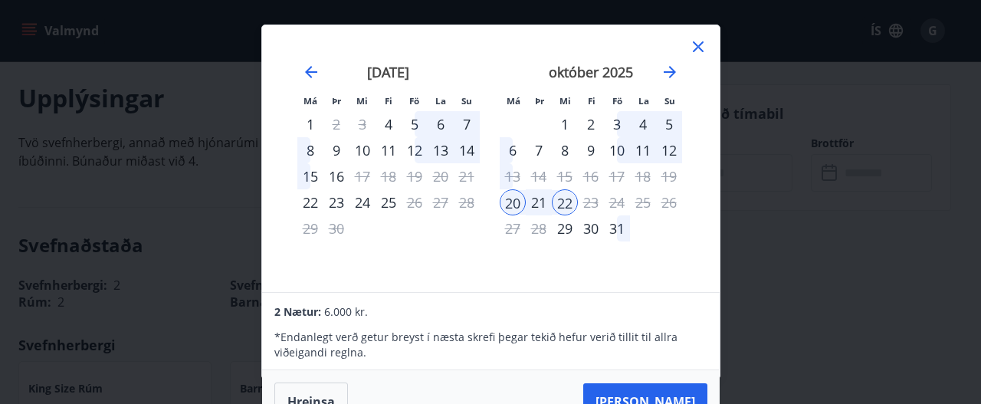
scroll to position [2, 0]
click at [328, 392] on button "Hreinsa" at bounding box center [311, 401] width 74 height 38
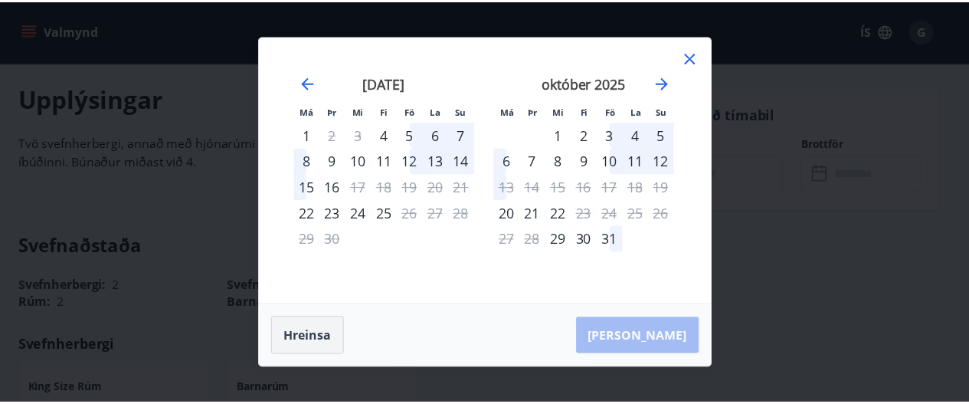
scroll to position [0, 0]
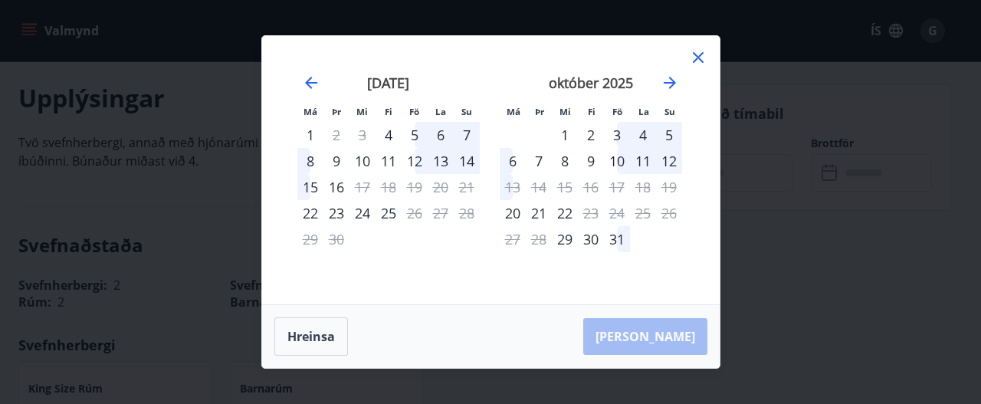
click at [700, 62] on icon at bounding box center [698, 57] width 18 height 18
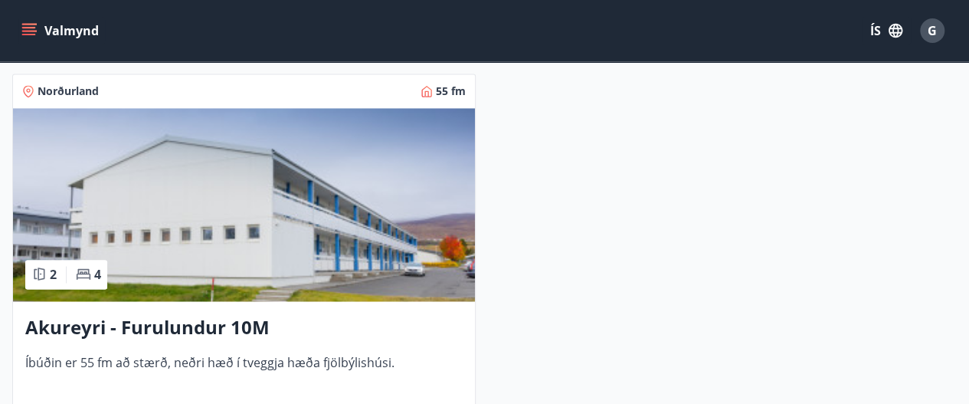
scroll to position [1135, 0]
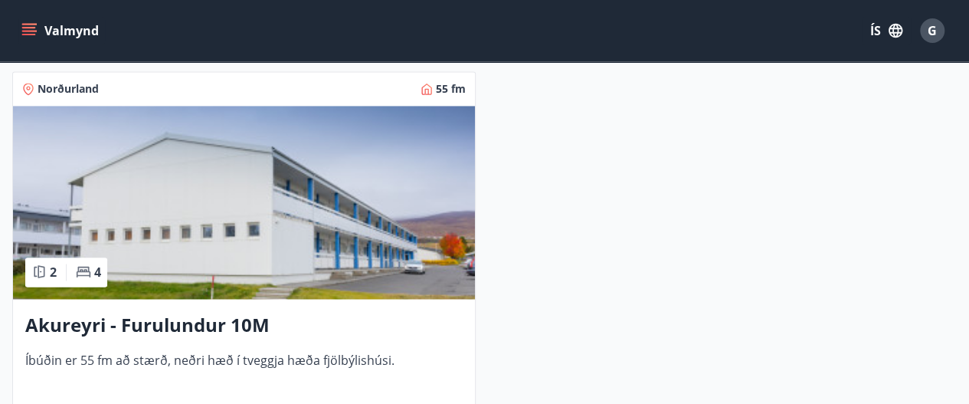
click at [244, 326] on h3 "Akureyri - Furulundur 10M" at bounding box center [243, 325] width 437 height 28
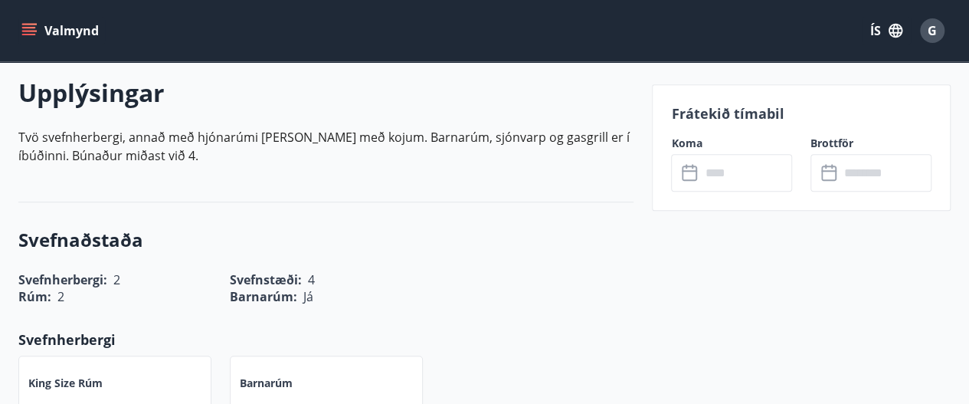
scroll to position [440, 0]
click at [745, 175] on input "text" at bounding box center [746, 173] width 92 height 38
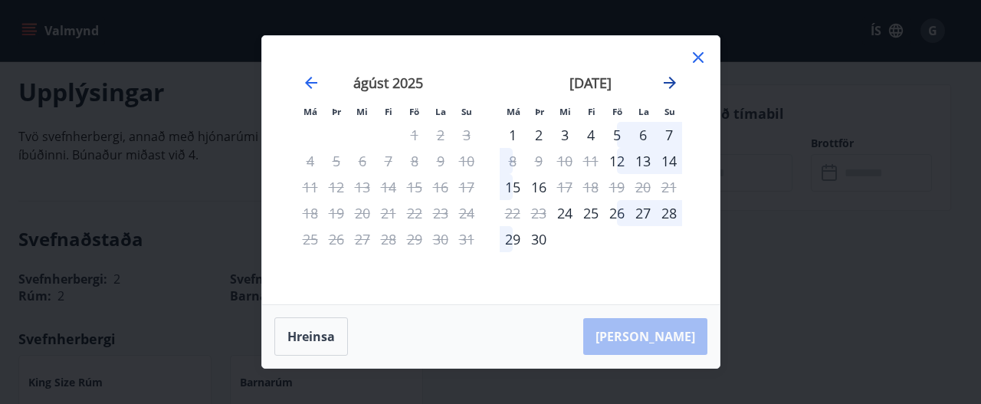
click at [673, 89] on icon "Move forward to switch to the next month." at bounding box center [669, 83] width 18 height 18
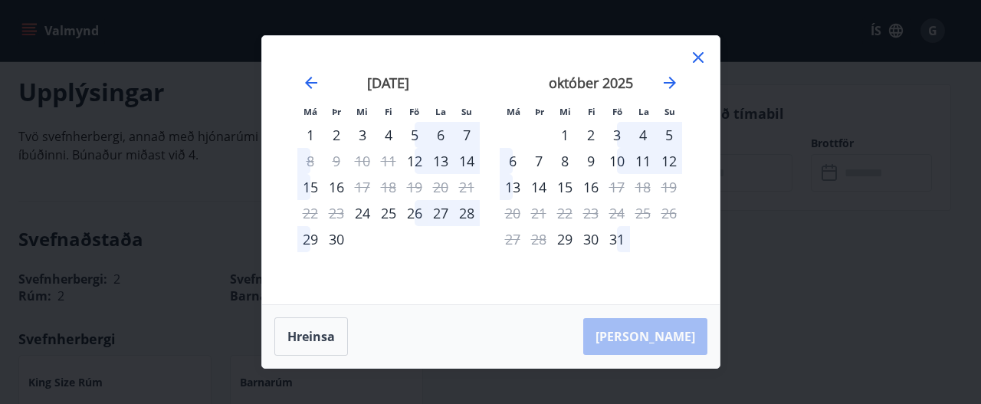
click at [518, 219] on div "20" at bounding box center [513, 213] width 26 height 26
click at [331, 352] on button "Hreinsa" at bounding box center [311, 336] width 74 height 38
click at [328, 349] on button "Hreinsa" at bounding box center [311, 336] width 74 height 38
click at [686, 336] on div "[PERSON_NAME]" at bounding box center [490, 336] width 457 height 63
click at [697, 57] on icon at bounding box center [697, 58] width 2 height 2
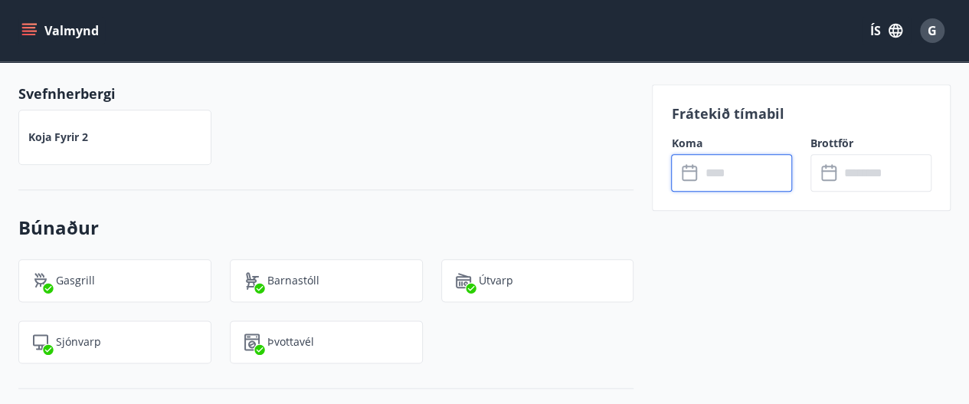
scroll to position [788, 0]
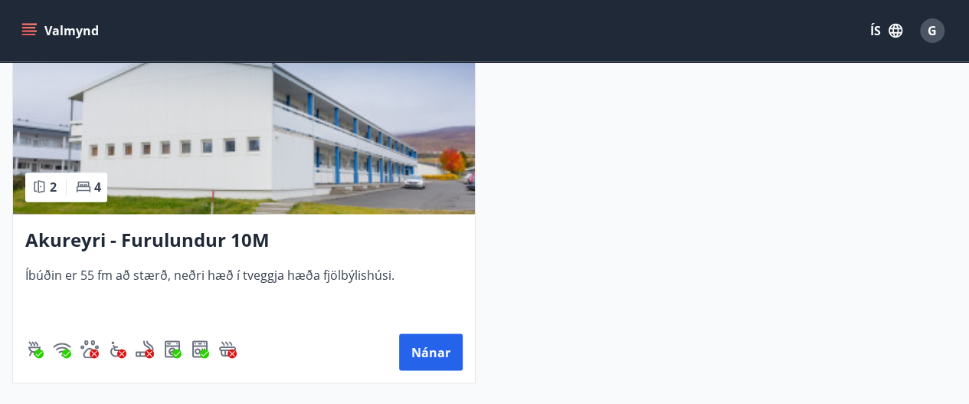
scroll to position [1221, 0]
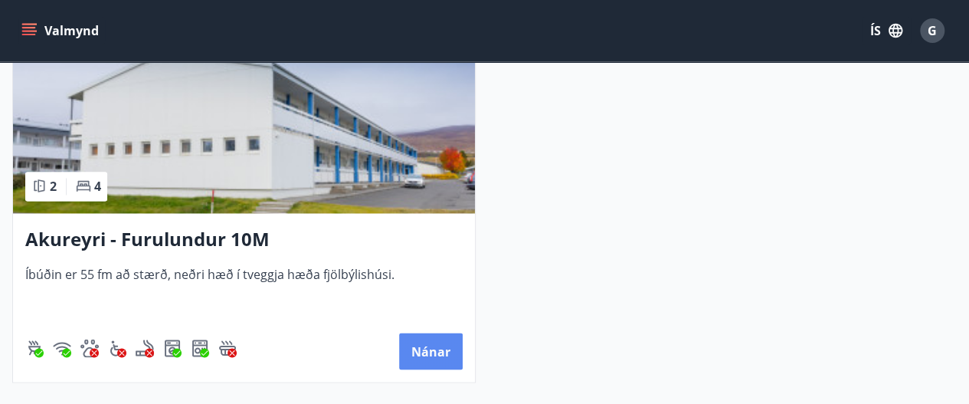
click at [437, 348] on button "Nánar" at bounding box center [431, 351] width 64 height 37
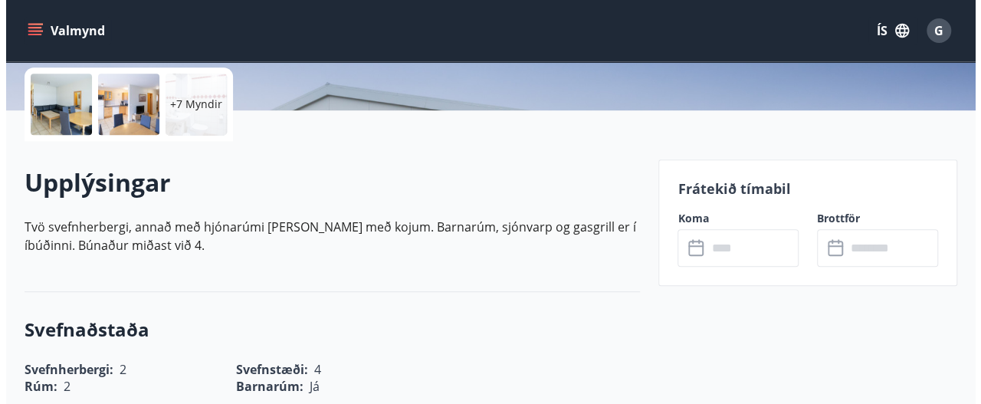
scroll to position [351, 0]
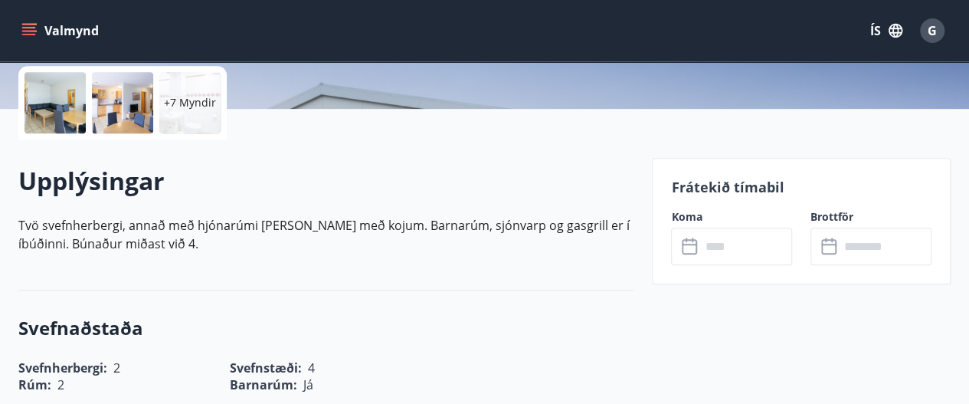
click at [749, 247] on input "text" at bounding box center [746, 247] width 92 height 38
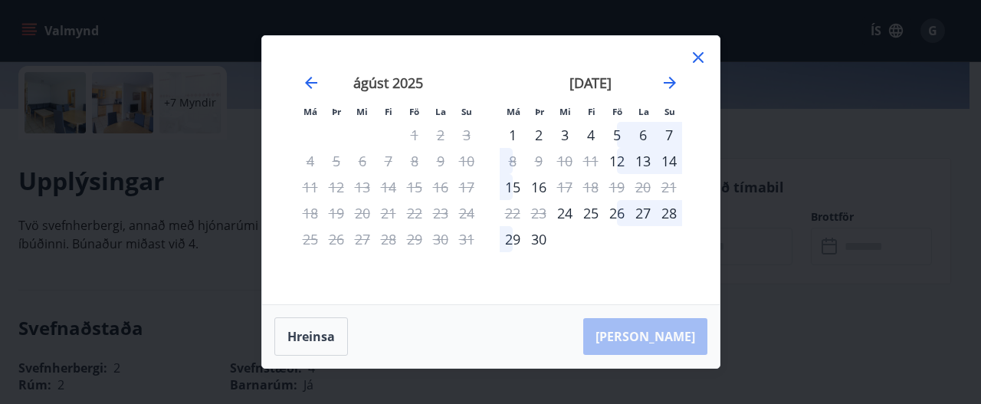
click at [515, 213] on div "22" at bounding box center [513, 213] width 26 height 26
click at [670, 84] on icon "Move forward to switch to the next month." at bounding box center [669, 83] width 12 height 12
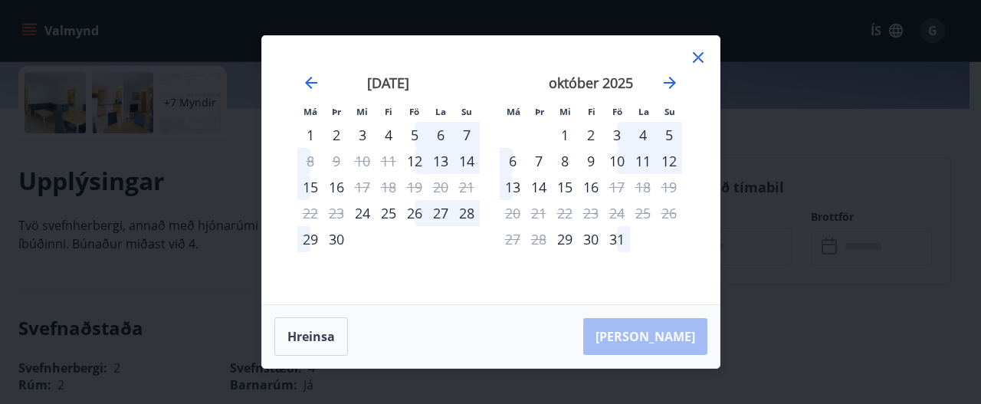
click at [518, 213] on div "20" at bounding box center [513, 213] width 26 height 26
click at [596, 215] on div "23" at bounding box center [591, 213] width 26 height 26
click at [327, 346] on button "Hreinsa" at bounding box center [311, 336] width 74 height 38
click at [519, 188] on div "13" at bounding box center [513, 187] width 26 height 26
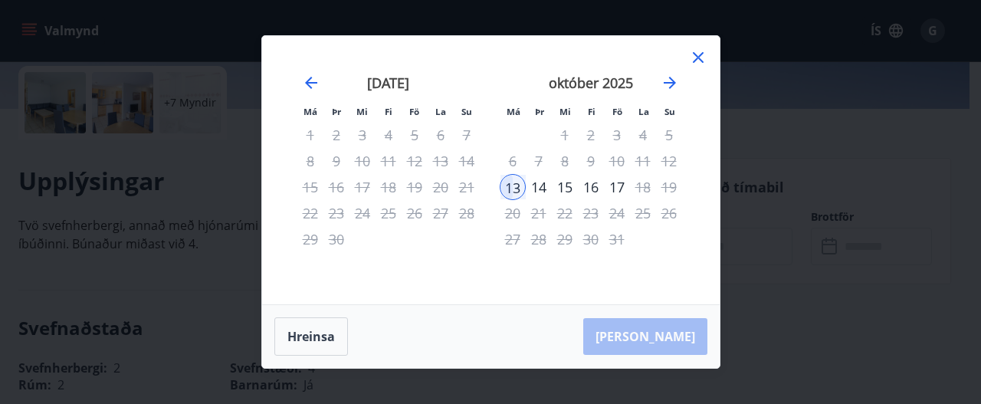
click at [595, 192] on div "16" at bounding box center [591, 187] width 26 height 26
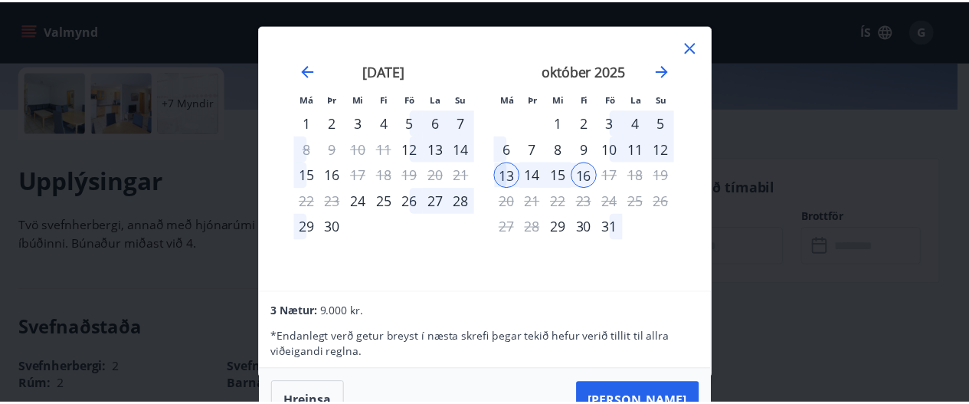
scroll to position [0, 0]
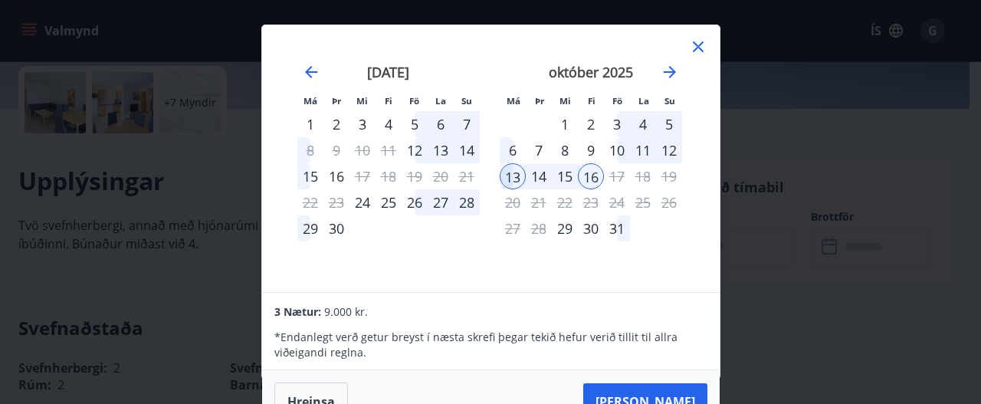
click at [516, 176] on div "13" at bounding box center [513, 176] width 26 height 26
click at [570, 176] on div "15" at bounding box center [565, 176] width 26 height 26
click at [696, 58] on div at bounding box center [698, 49] width 18 height 23
click at [697, 46] on icon at bounding box center [697, 47] width 2 height 2
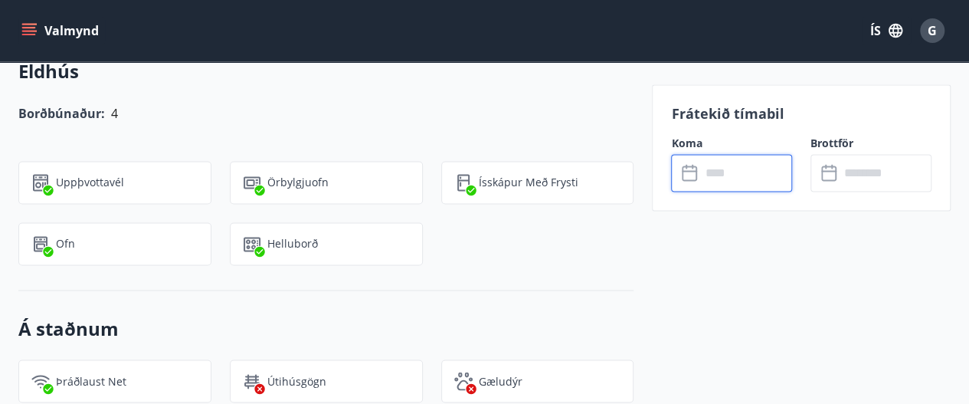
scroll to position [1143, 0]
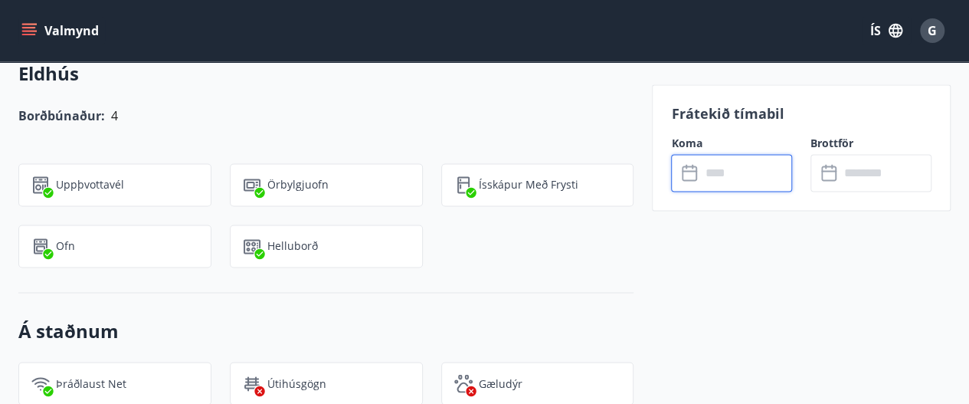
click at [752, 174] on input "text" at bounding box center [746, 173] width 92 height 38
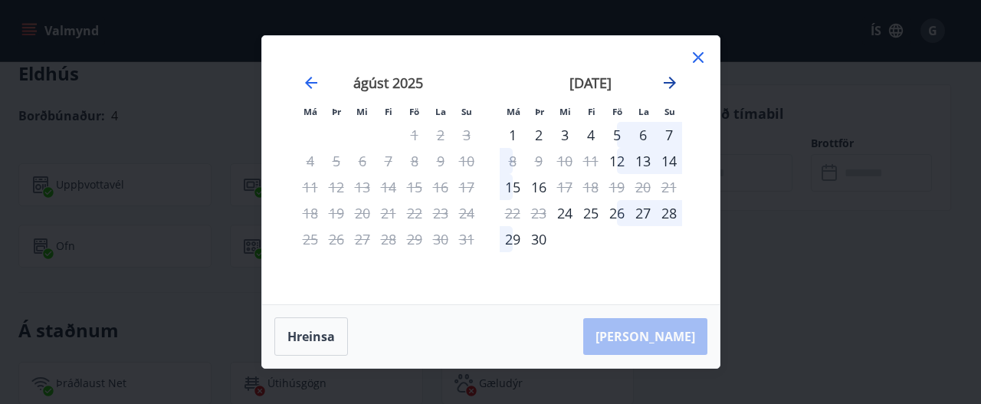
click at [670, 83] on icon "Move forward to switch to the next month." at bounding box center [669, 83] width 12 height 12
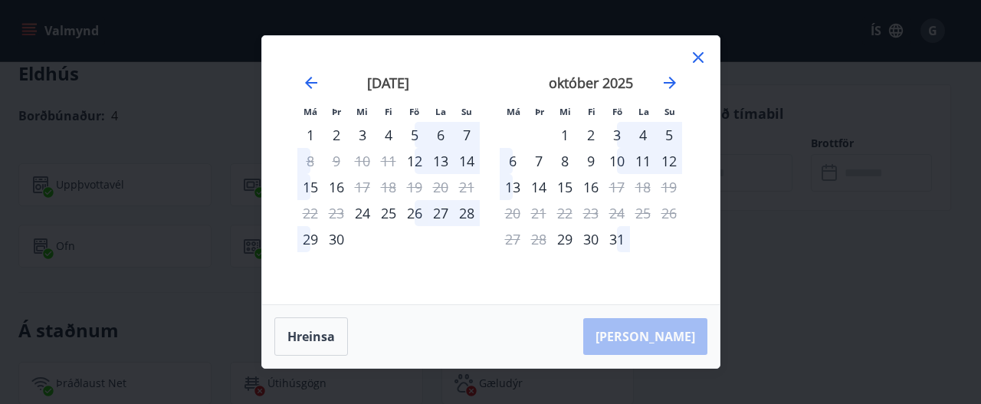
click at [693, 61] on icon at bounding box center [698, 57] width 18 height 18
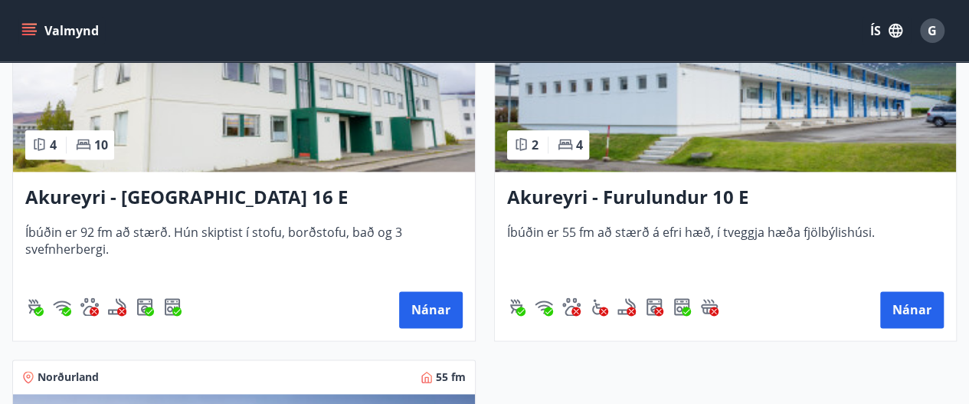
scroll to position [828, 0]
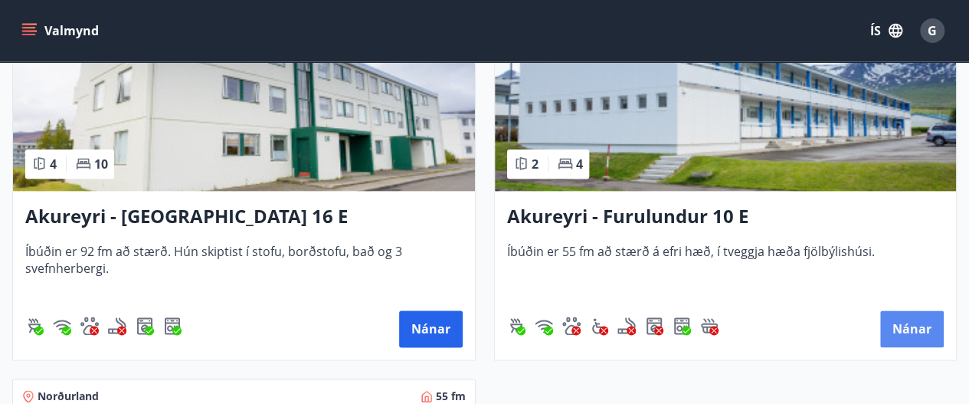
click at [915, 330] on button "Nánar" at bounding box center [912, 328] width 64 height 37
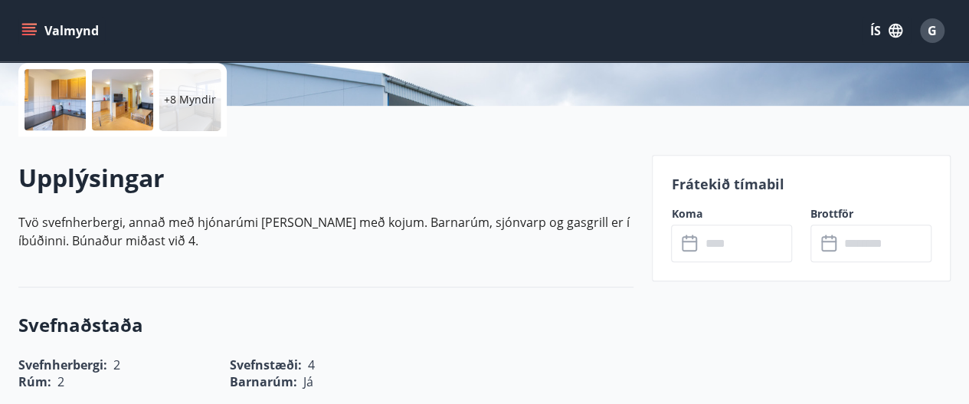
scroll to position [363, 0]
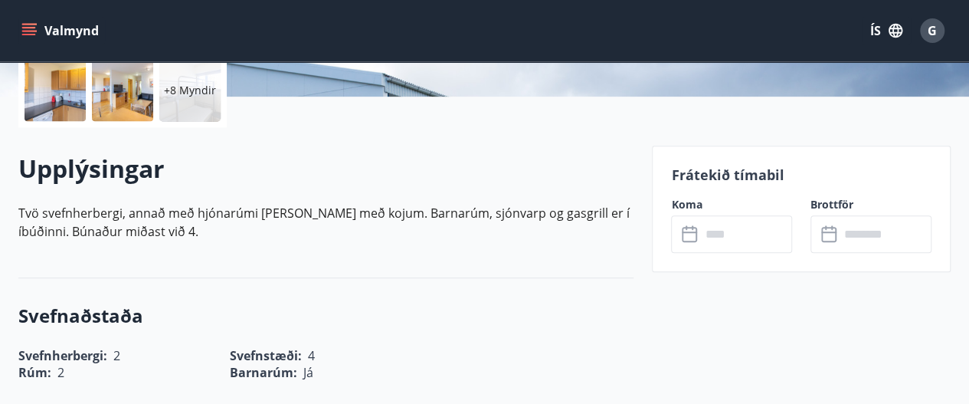
click at [742, 240] on input "text" at bounding box center [746, 234] width 92 height 38
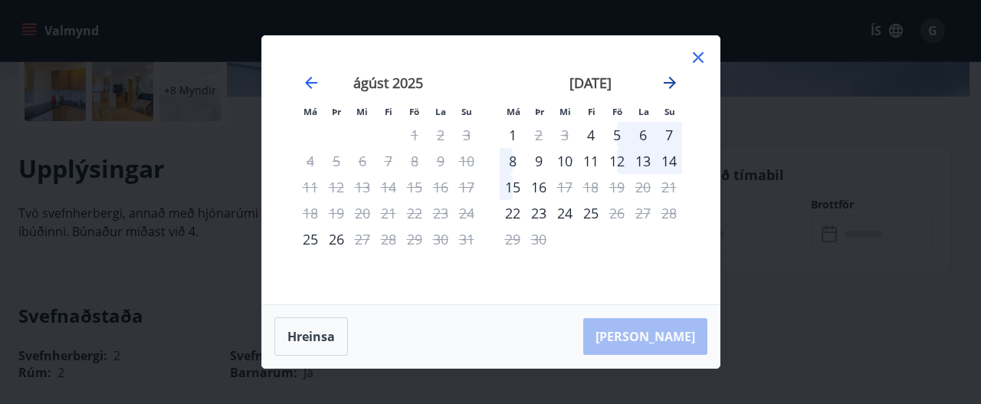
click at [669, 83] on icon "Move forward to switch to the next month." at bounding box center [669, 83] width 12 height 12
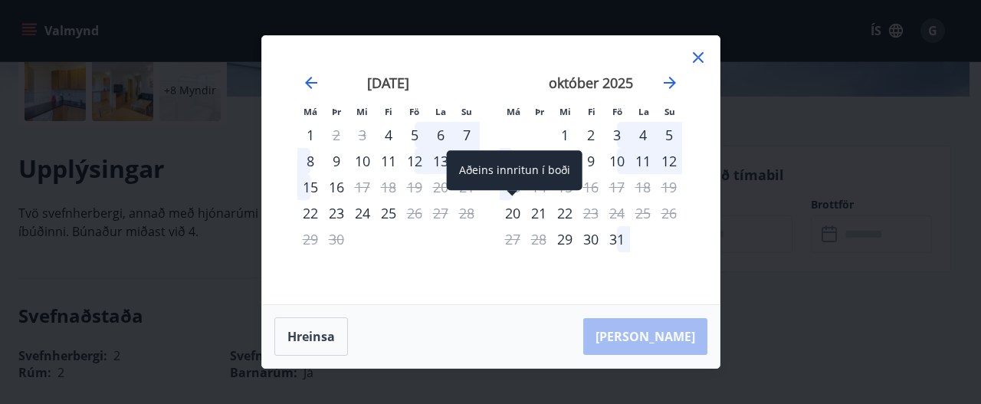
click at [520, 221] on div "20" at bounding box center [513, 213] width 26 height 26
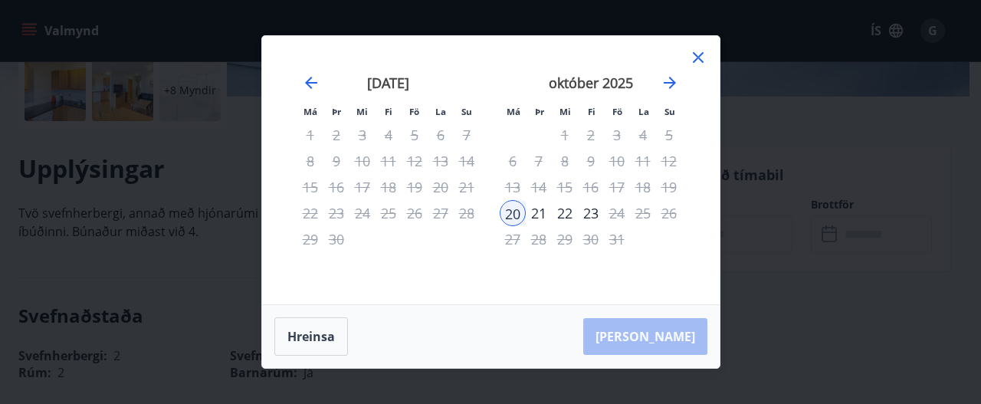
click at [568, 220] on div "22" at bounding box center [565, 213] width 26 height 26
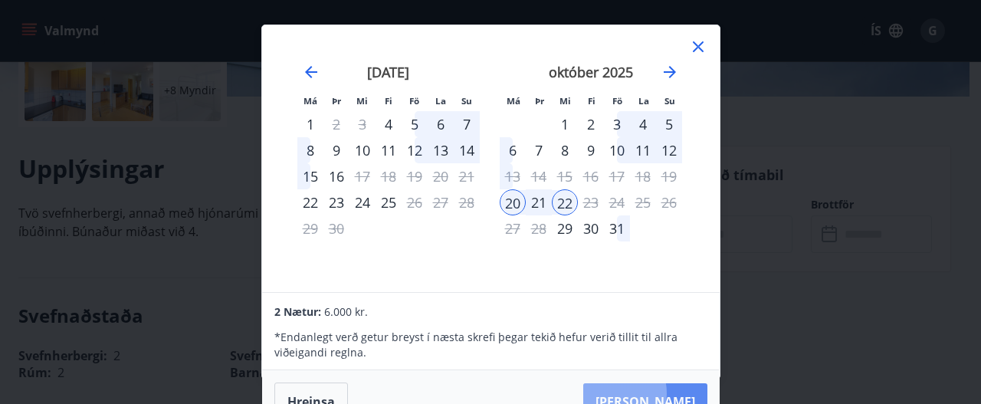
click at [660, 392] on button "[PERSON_NAME]" at bounding box center [645, 401] width 124 height 37
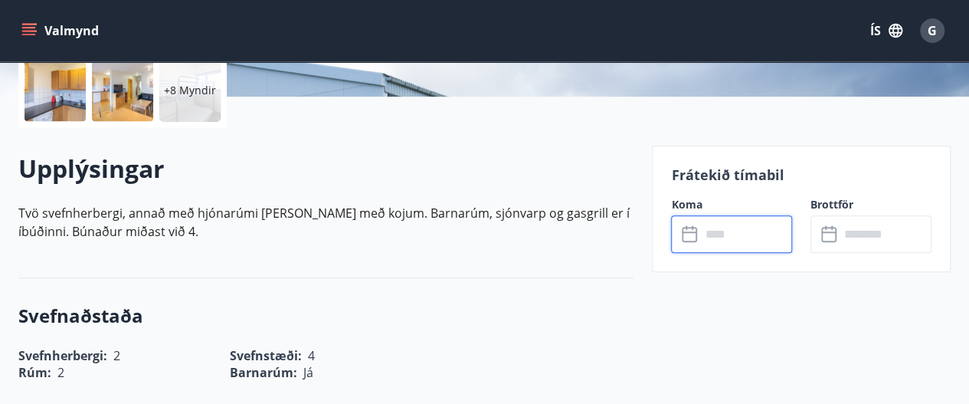
type input "******"
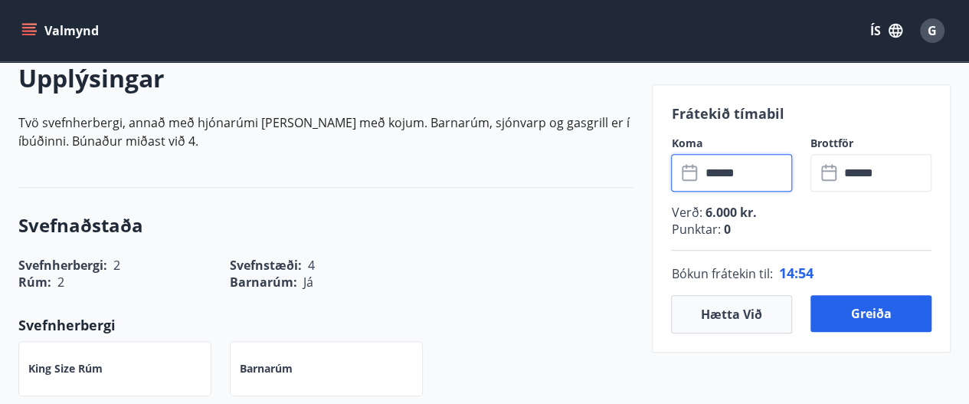
scroll to position [464, 0]
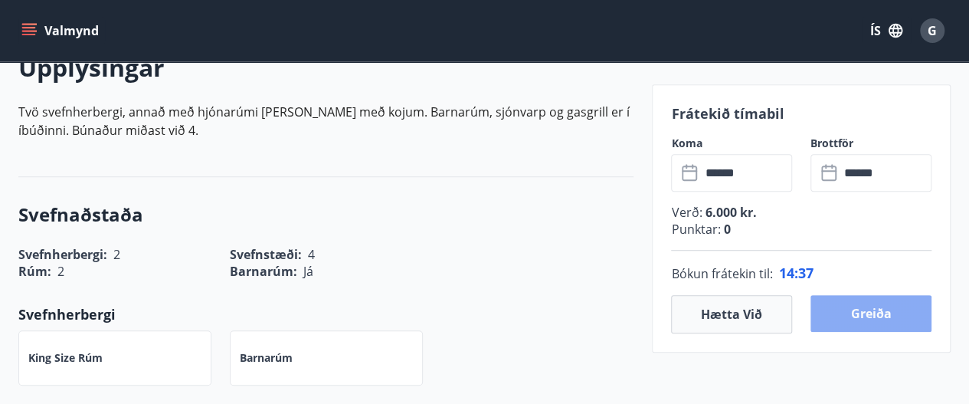
click at [881, 318] on button "Greiða" at bounding box center [871, 313] width 121 height 37
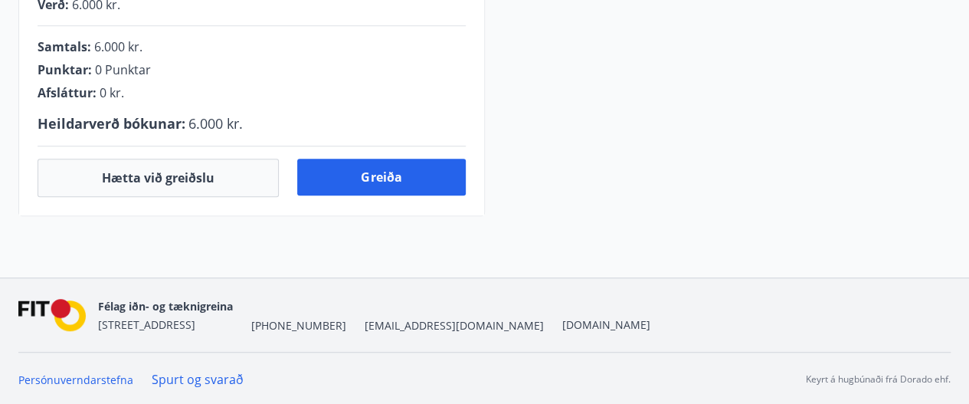
scroll to position [464, 0]
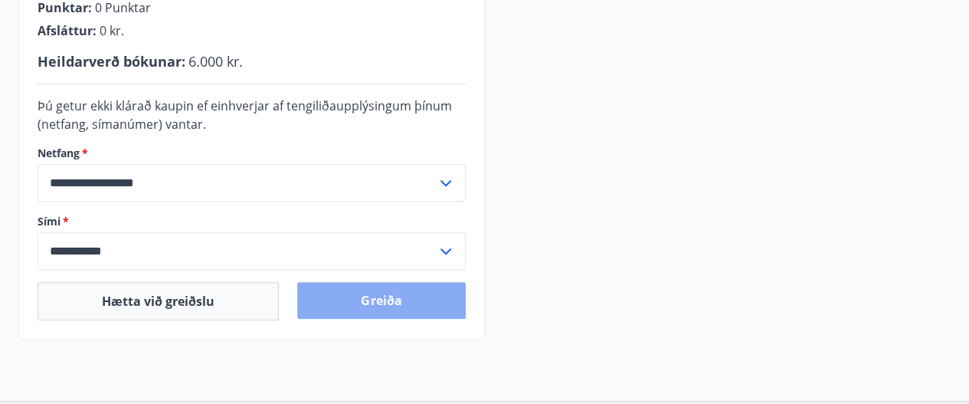
click at [372, 309] on button "Greiða" at bounding box center [381, 300] width 168 height 37
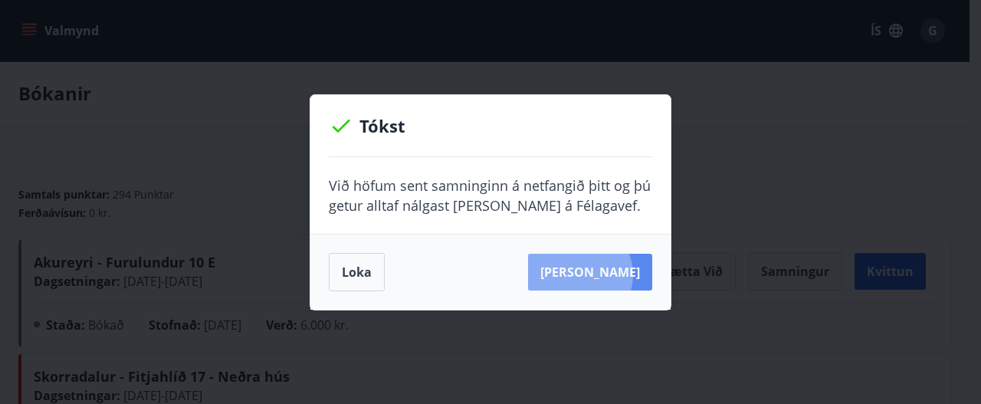
click at [604, 274] on button "Sjá samning" at bounding box center [590, 272] width 124 height 37
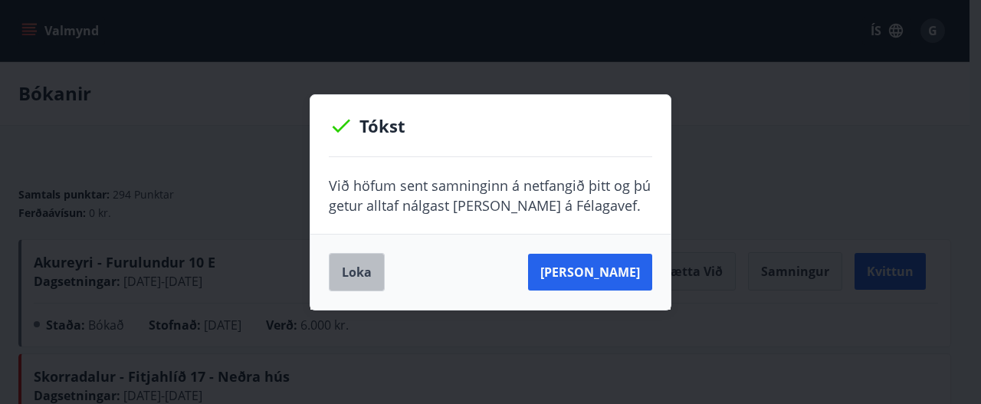
click at [353, 274] on button "Loka" at bounding box center [357, 272] width 56 height 38
